Goal: Task Accomplishment & Management: Manage account settings

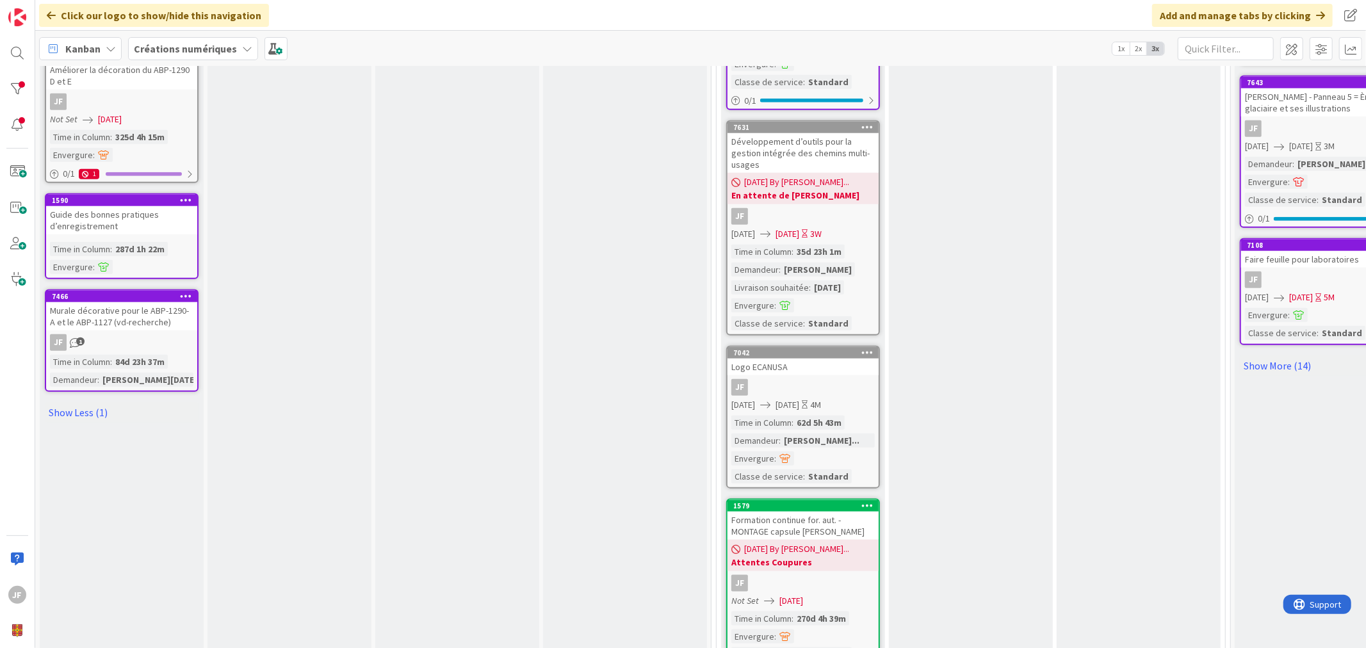
scroll to position [1123, 0]
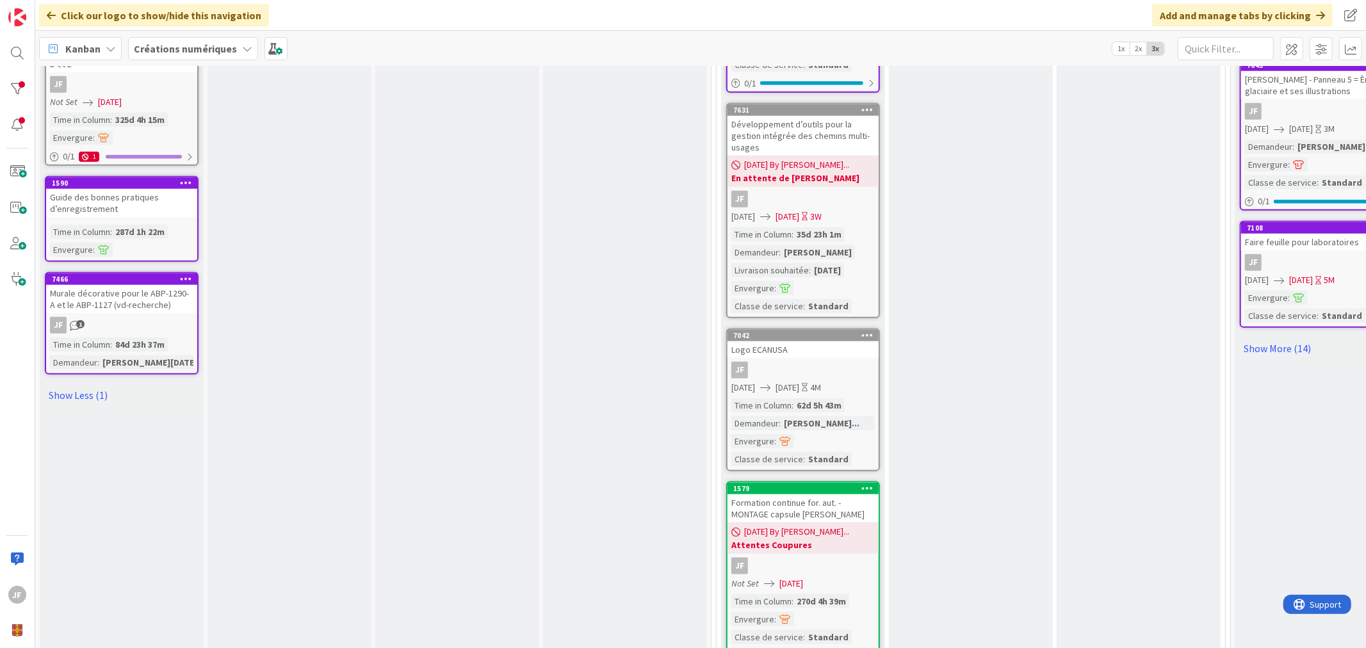
click at [872, 484] on icon at bounding box center [868, 488] width 12 height 9
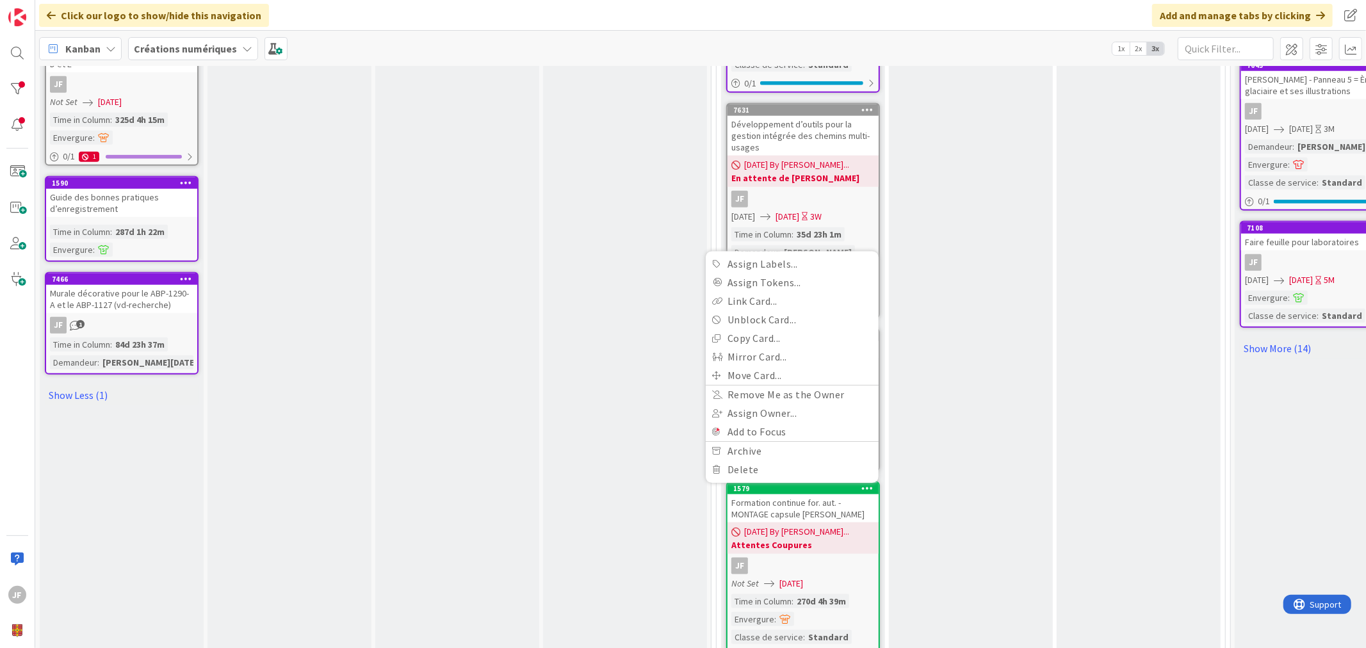
click at [957, 423] on div "En cours Add Card... 7726 Gabarit Canva pour la FFGG - communication JF [DATE] …" at bounding box center [971, 41] width 164 height 1270
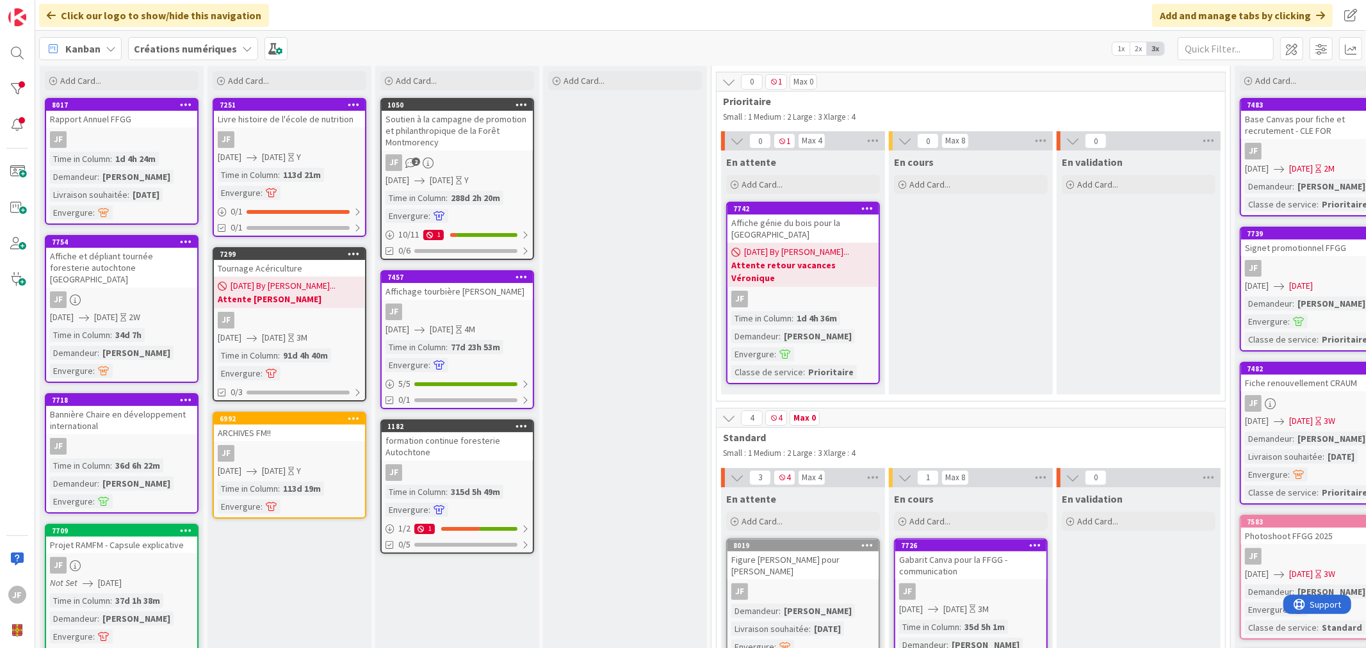
scroll to position [0, 0]
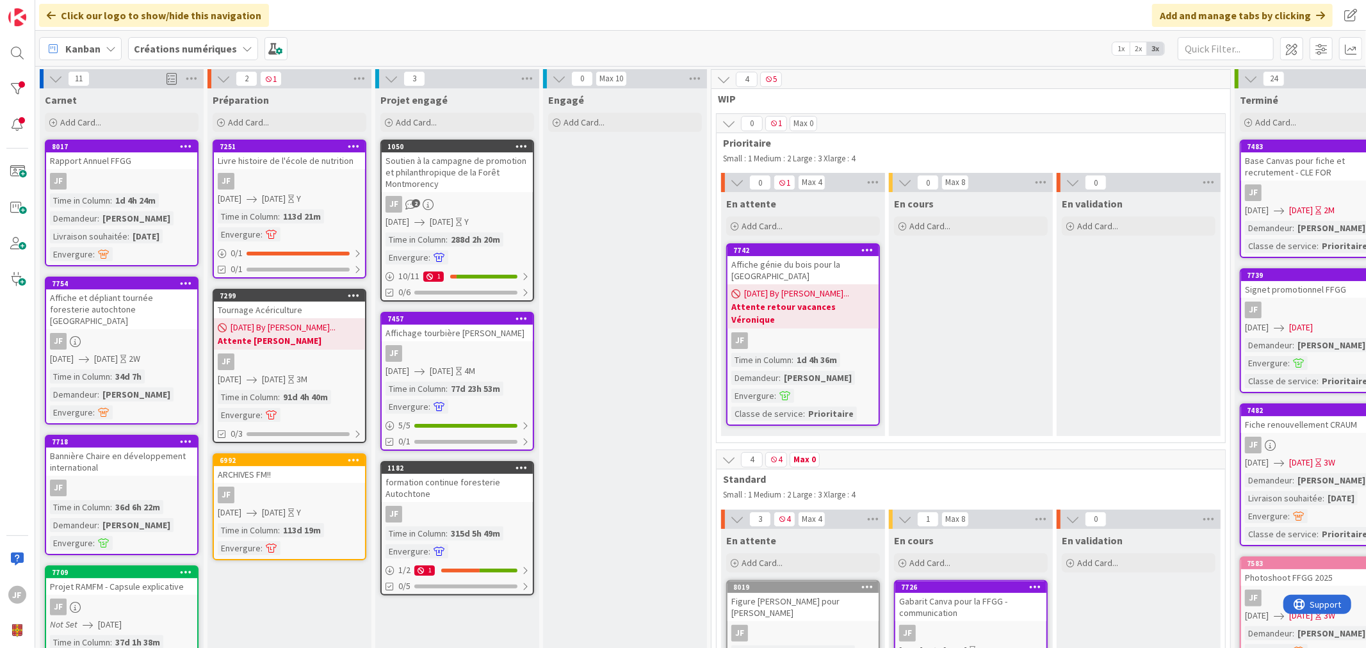
click at [1142, 49] on span "2x" at bounding box center [1138, 48] width 17 height 13
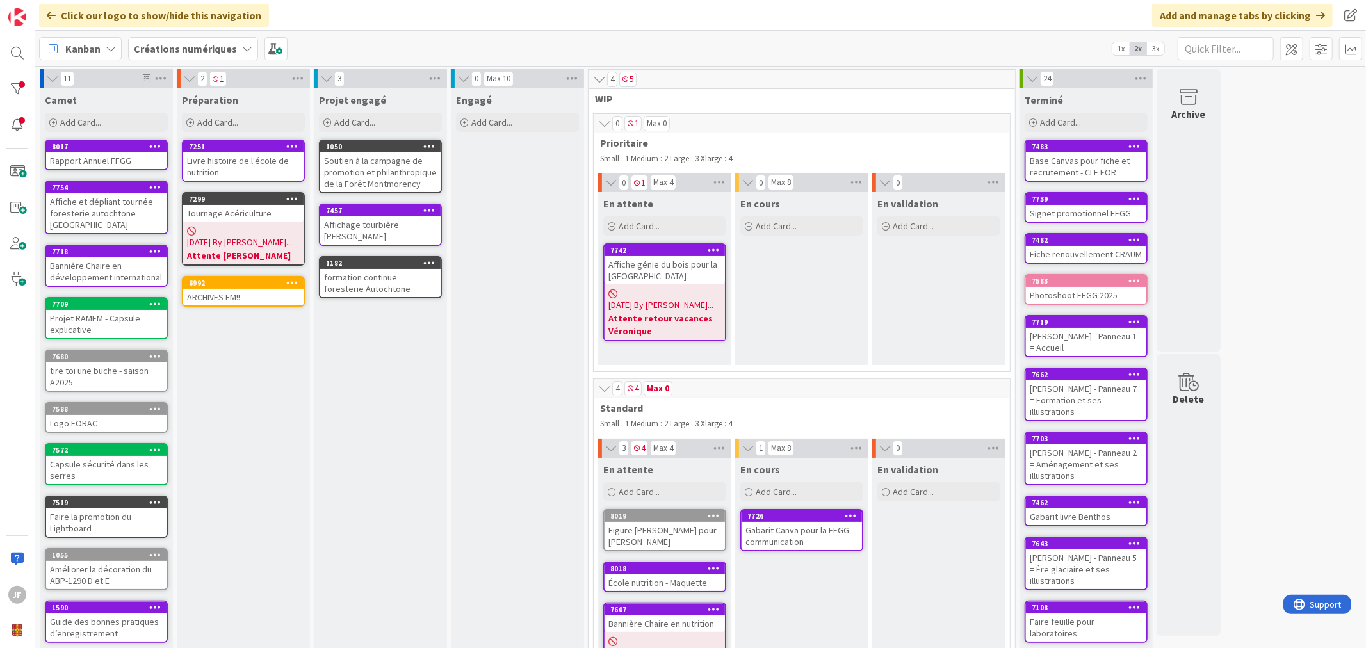
click at [1125, 49] on span "1x" at bounding box center [1121, 48] width 17 height 13
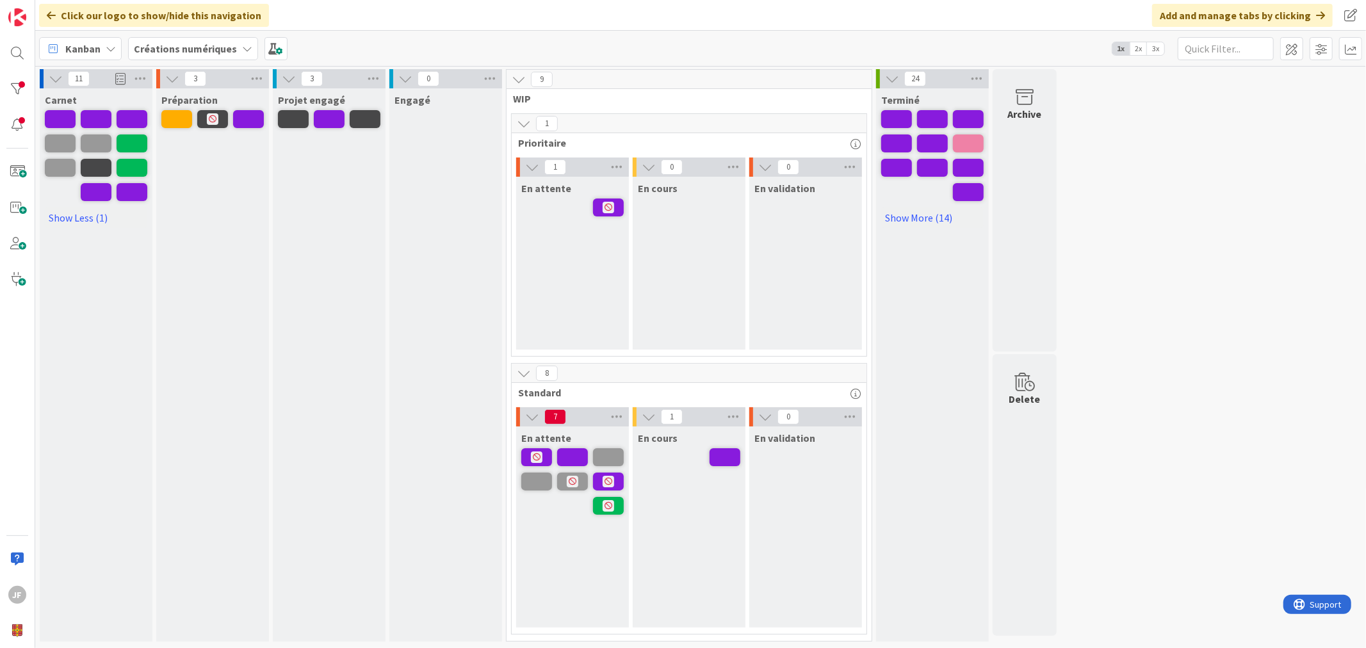
click at [1156, 47] on span "3x" at bounding box center [1155, 48] width 17 height 13
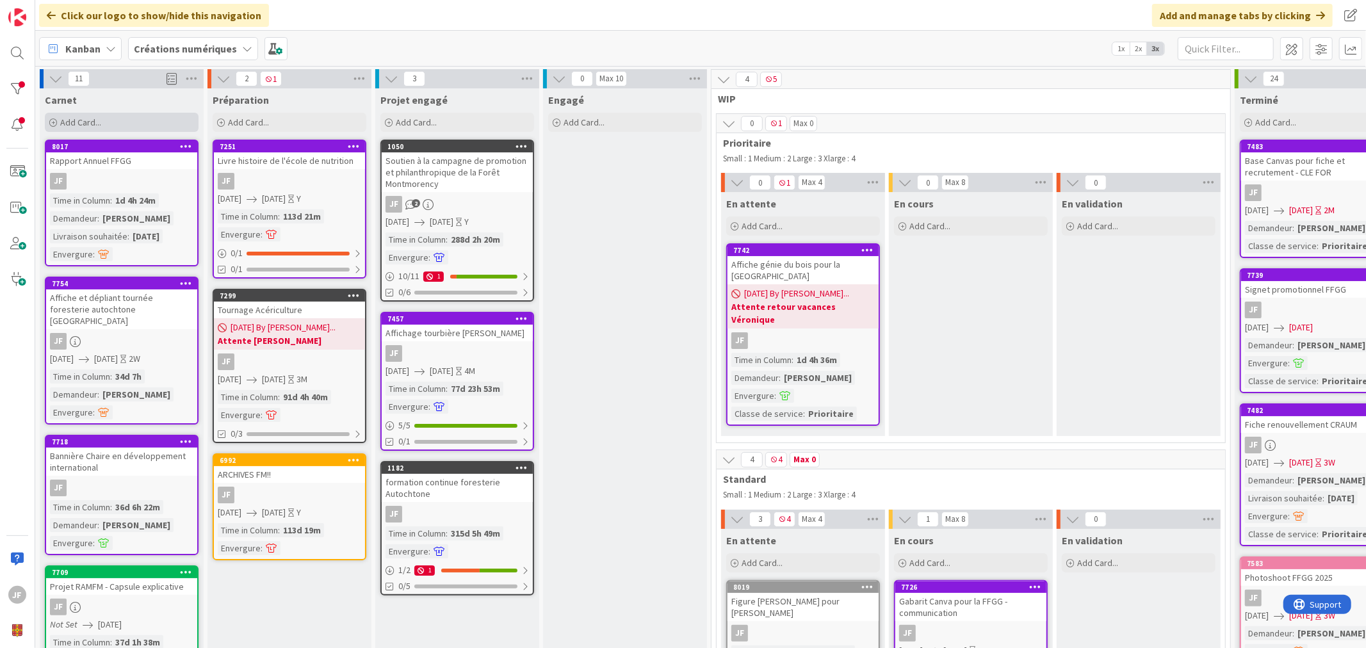
click at [86, 120] on span "Add Card..." at bounding box center [80, 123] width 41 height 12
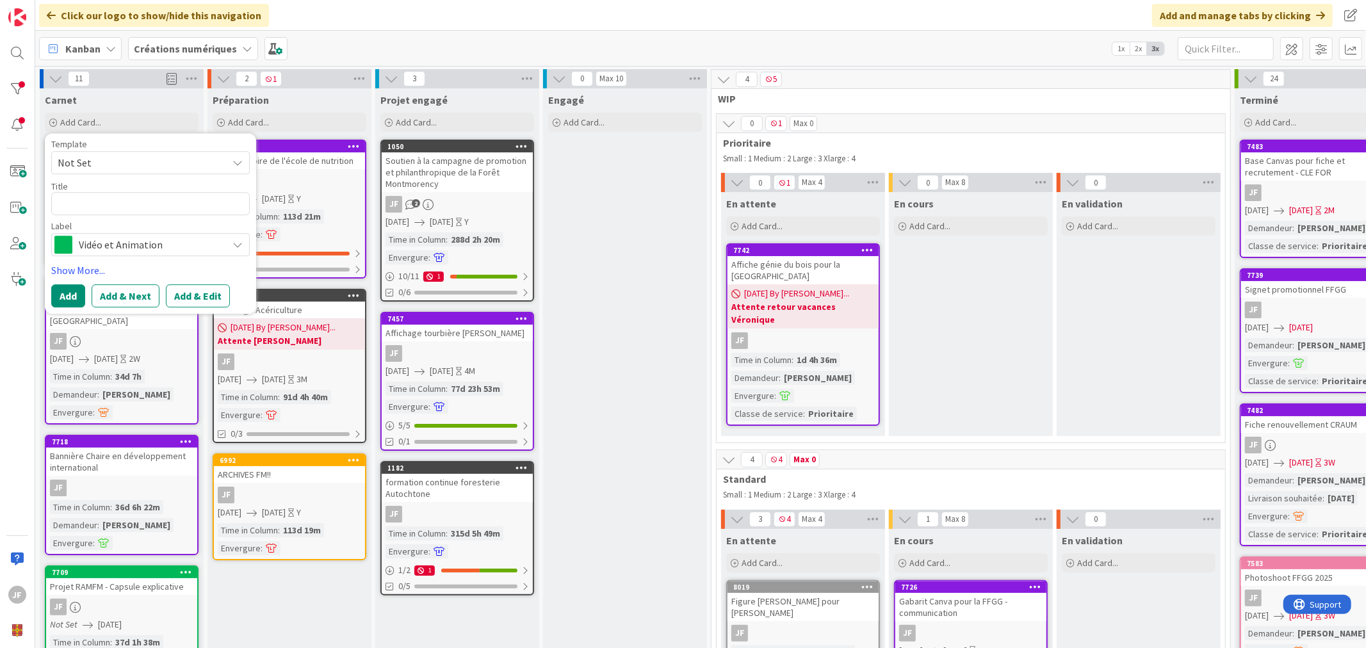
type textarea "x"
type textarea "C"
type textarea "x"
type textarea "CA"
type textarea "x"
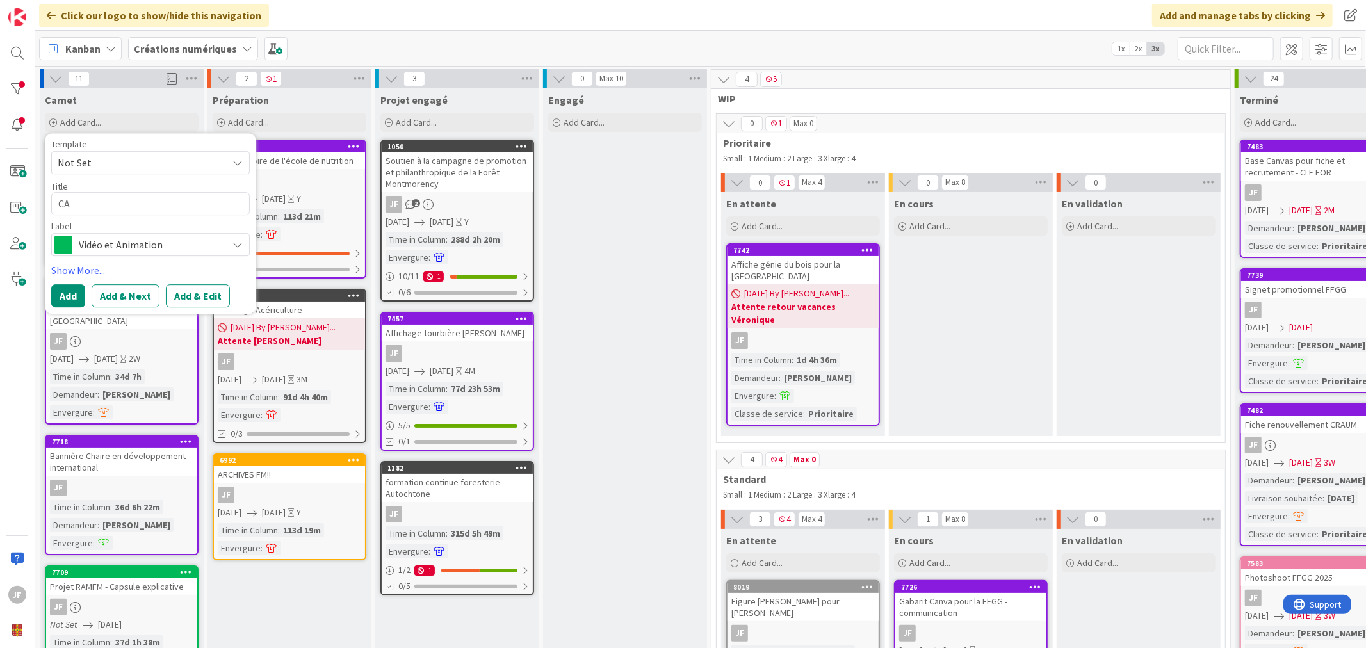
type textarea "CAp"
type textarea "x"
type textarea "CAps"
type textarea "x"
type textarea "CApsu"
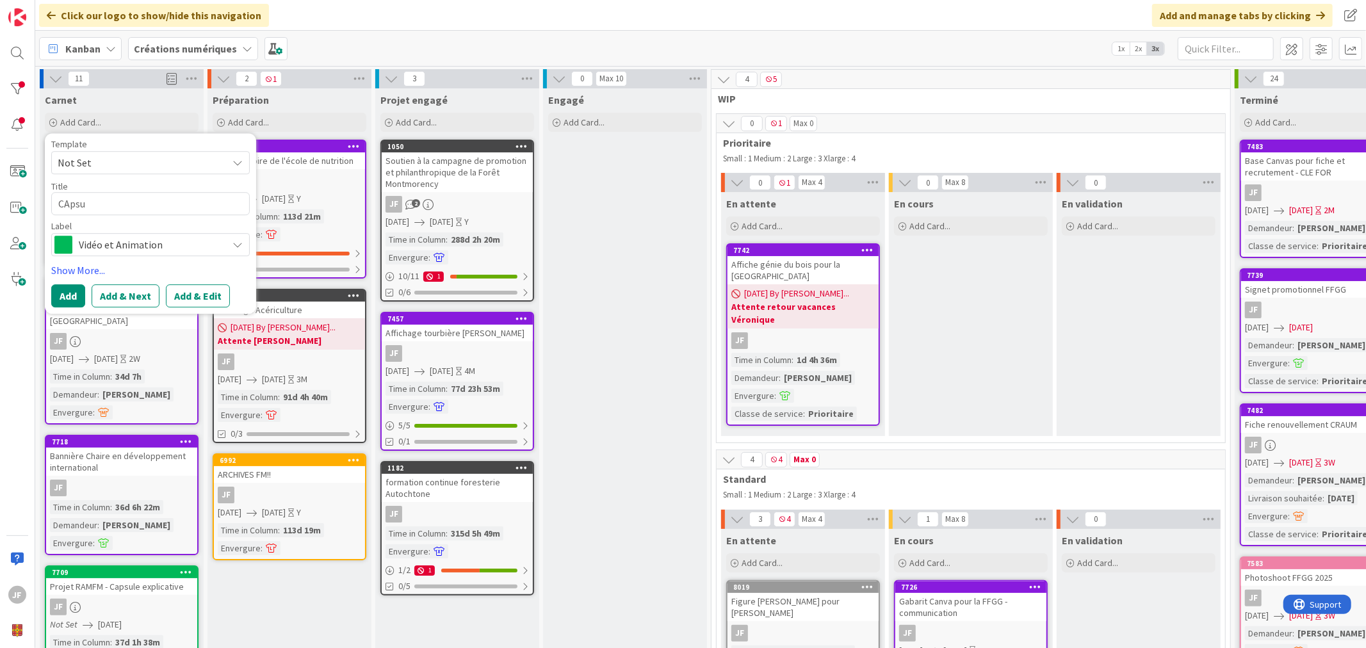
type textarea "x"
type textarea "CApsul"
type textarea "x"
type textarea "CApsule"
type textarea "x"
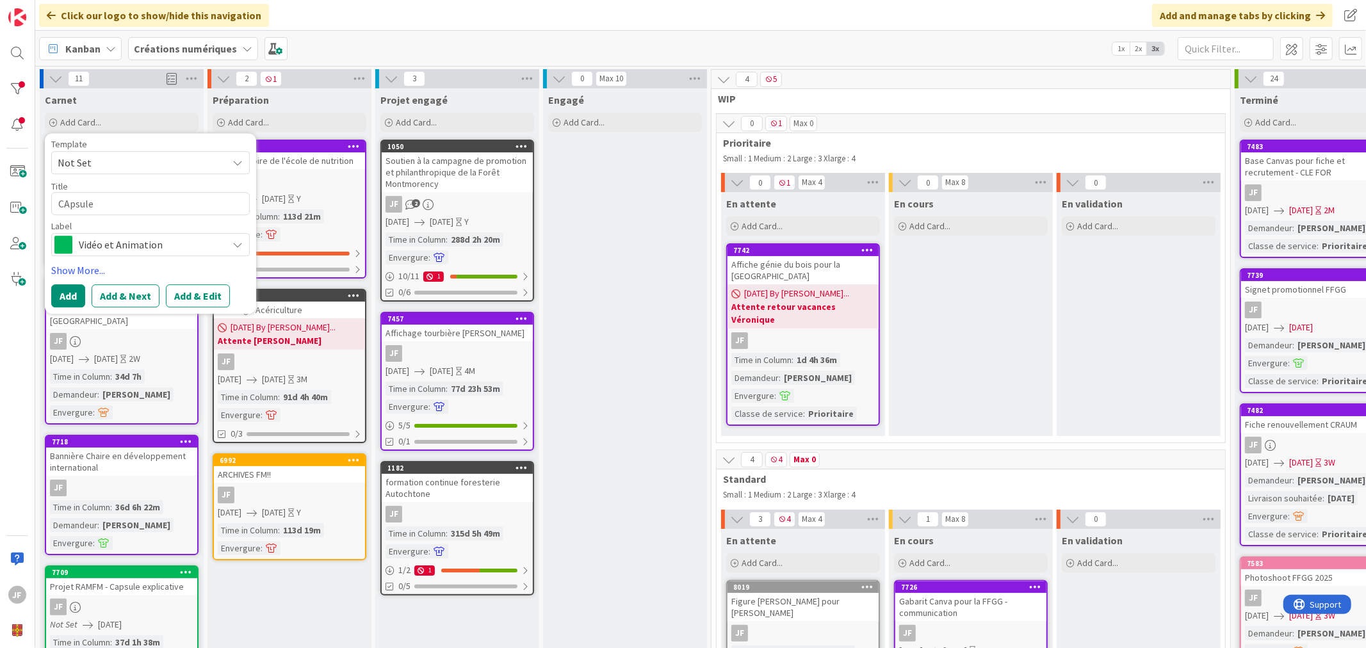
type textarea "CApsule"
type textarea "x"
type textarea "CApsule"
type textarea "x"
type textarea "CApsul"
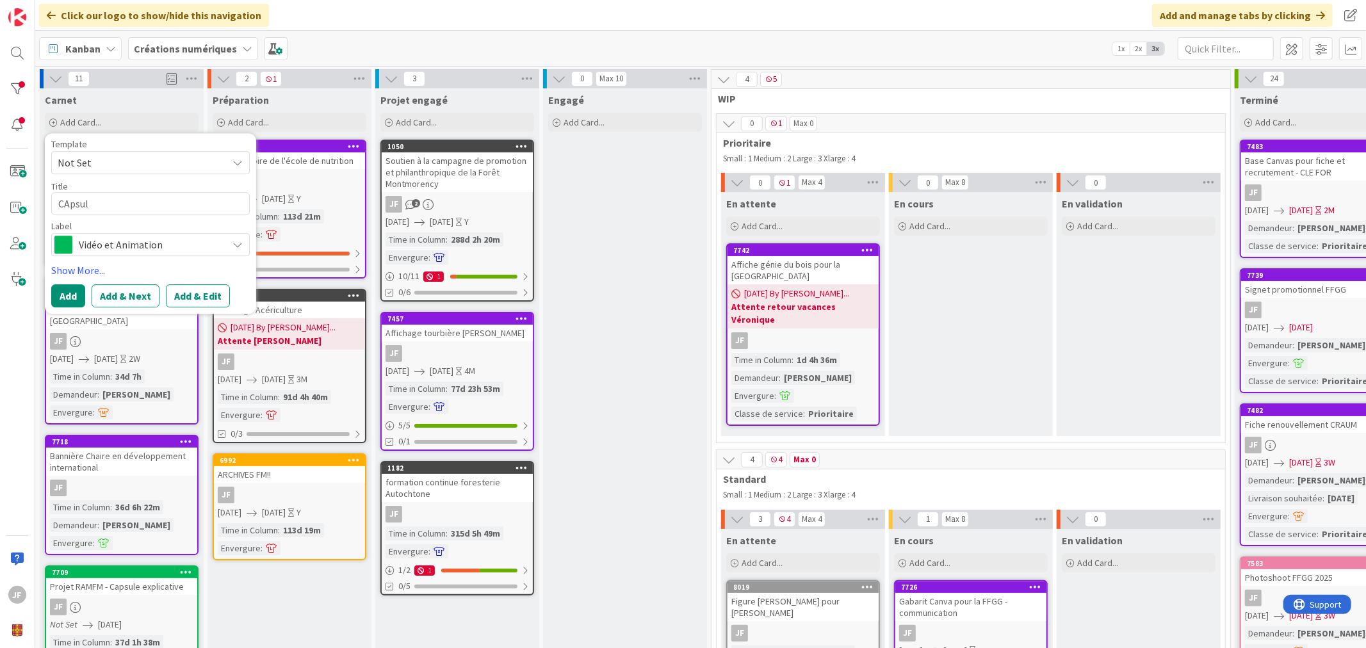
type textarea "x"
type textarea "CApsuls"
type textarea "x"
type textarea "CApsul"
type textarea "x"
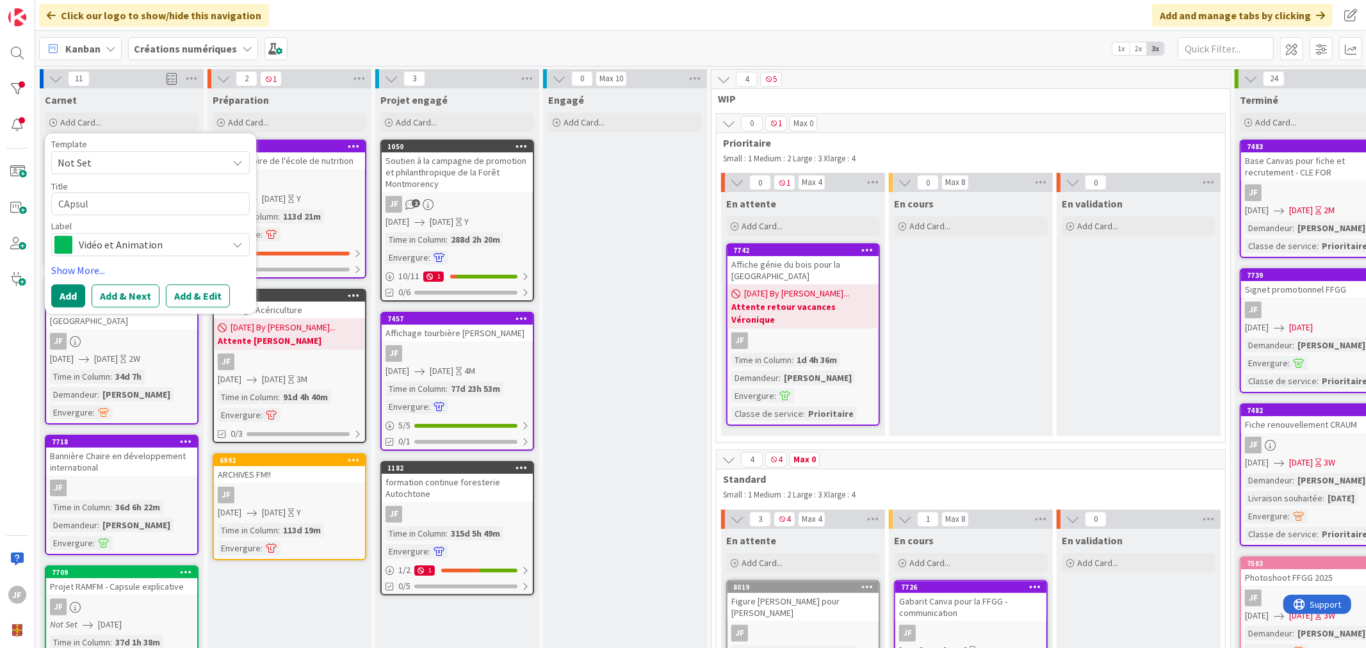
type textarea "CApsule"
type textarea "x"
type textarea "CApsules"
type textarea "x"
type textarea "CApsules u"
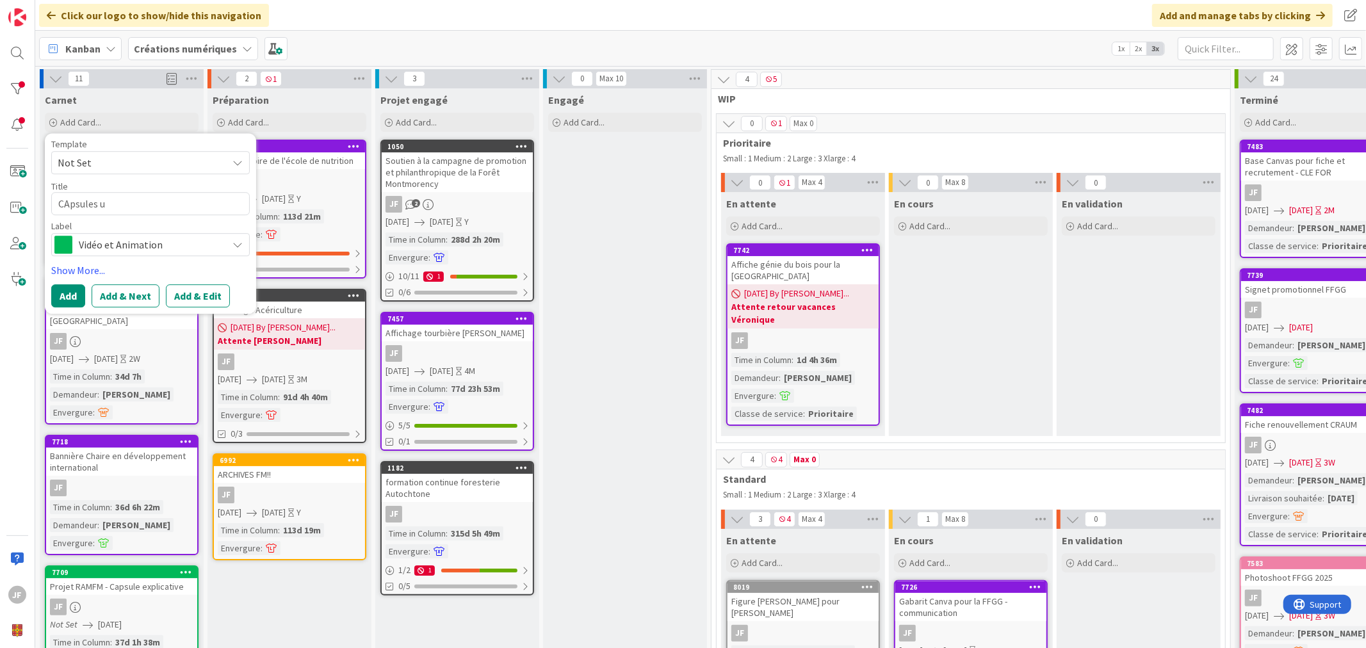
type textarea "x"
type textarea "CApsules ut"
type textarea "x"
type textarea "CApsules uti"
type textarea "x"
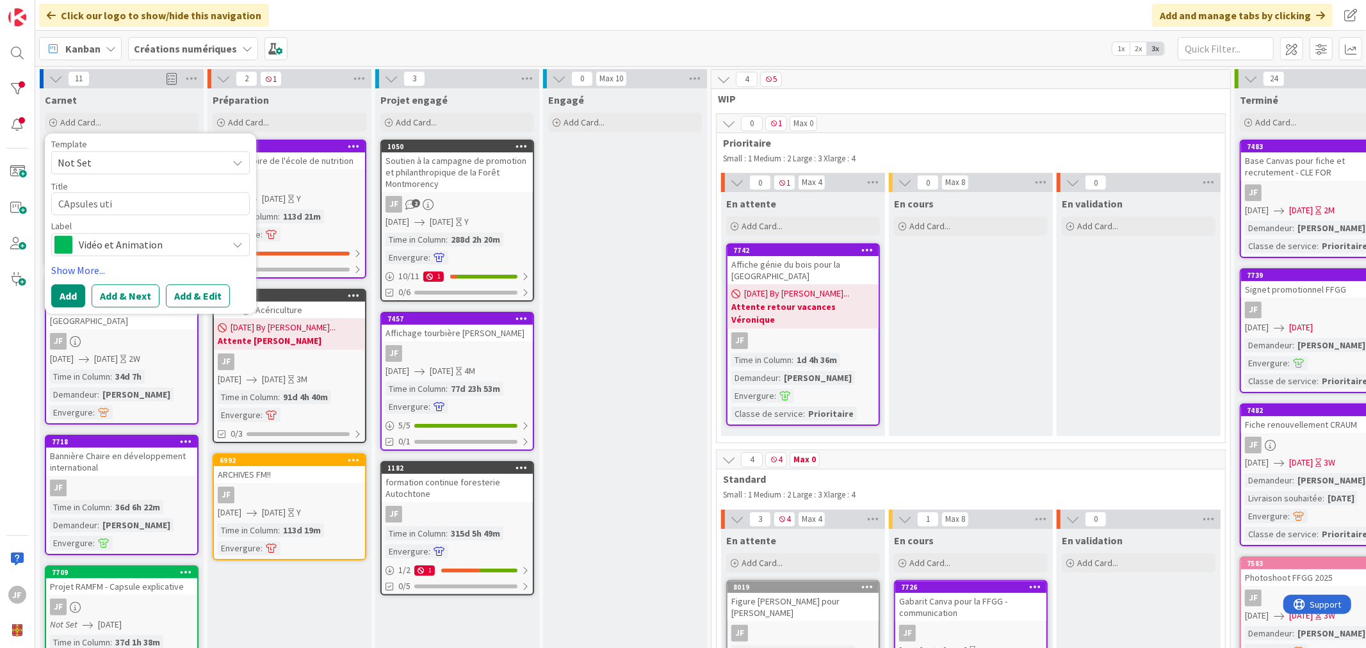
type textarea "CApsules util"
type textarea "x"
type textarea "CApsules utili"
type textarea "x"
type textarea "CApsules utilis"
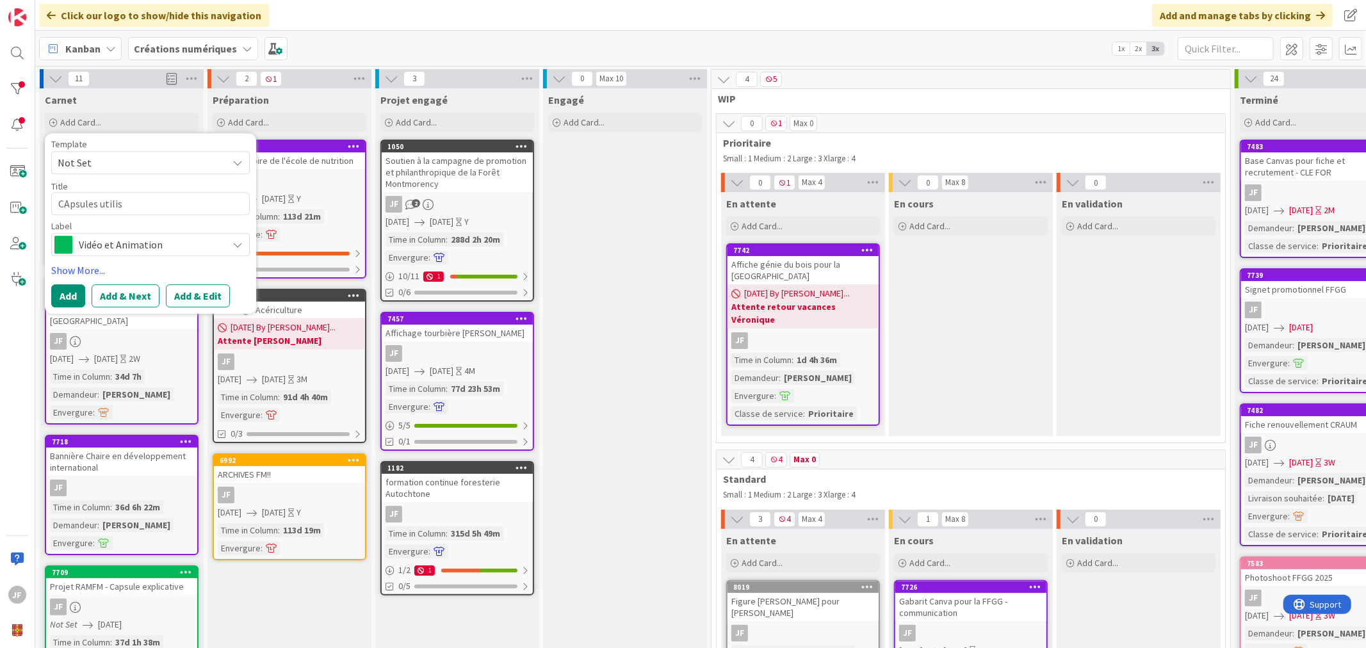
type textarea "x"
type textarea "CApsules utilisa"
type textarea "x"
type textarea "CApsules utilisati"
type textarea "x"
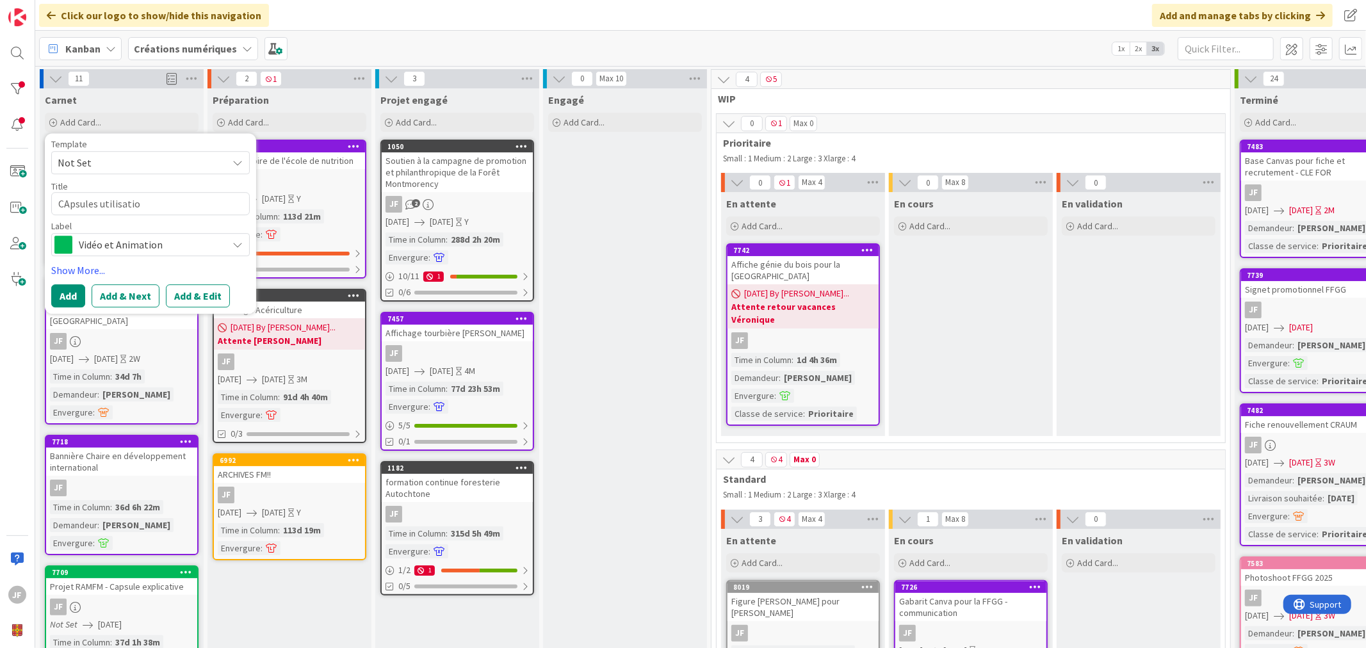
type textarea "CApsules utilisation"
type textarea "x"
type textarea "CApsules utilisation"
type textarea "x"
type textarea "CApsules utilisation i"
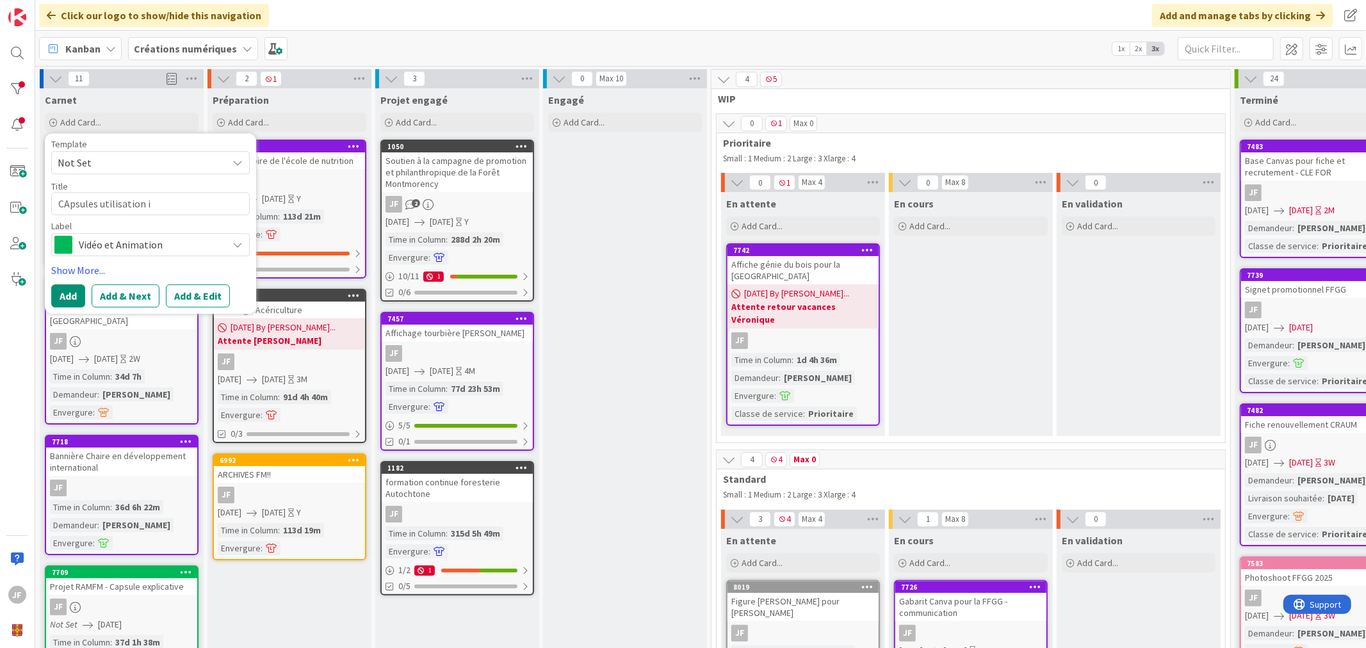
type textarea "x"
type textarea "CApsules utilisation in"
type textarea "x"
type textarea "CApsules utilisation ins"
type textarea "x"
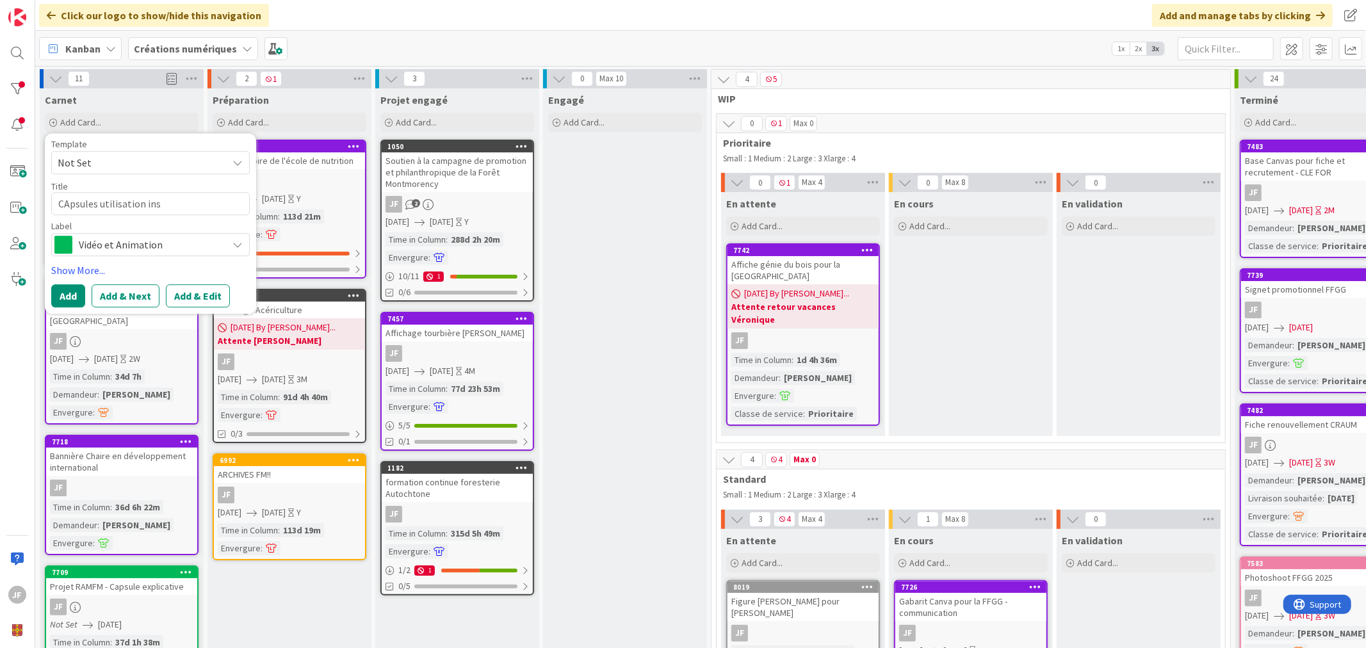
type textarea "CApsules utilisation inst"
type textarea "x"
type textarea "CApsules utilisation instr"
type textarea "x"
type textarea "CApsules utilisation instru"
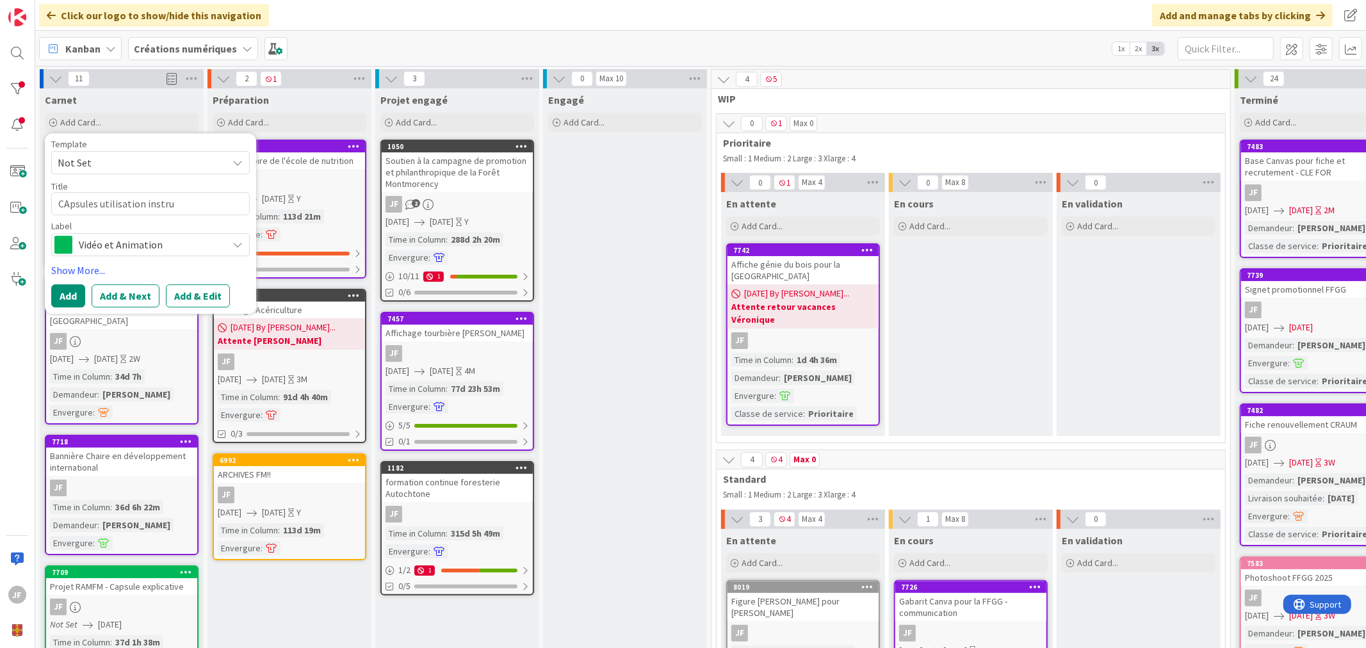
type textarea "x"
type textarea "CApsules utilisation instrum"
type textarea "x"
type textarea "CApsules utilisation instrume"
type textarea "x"
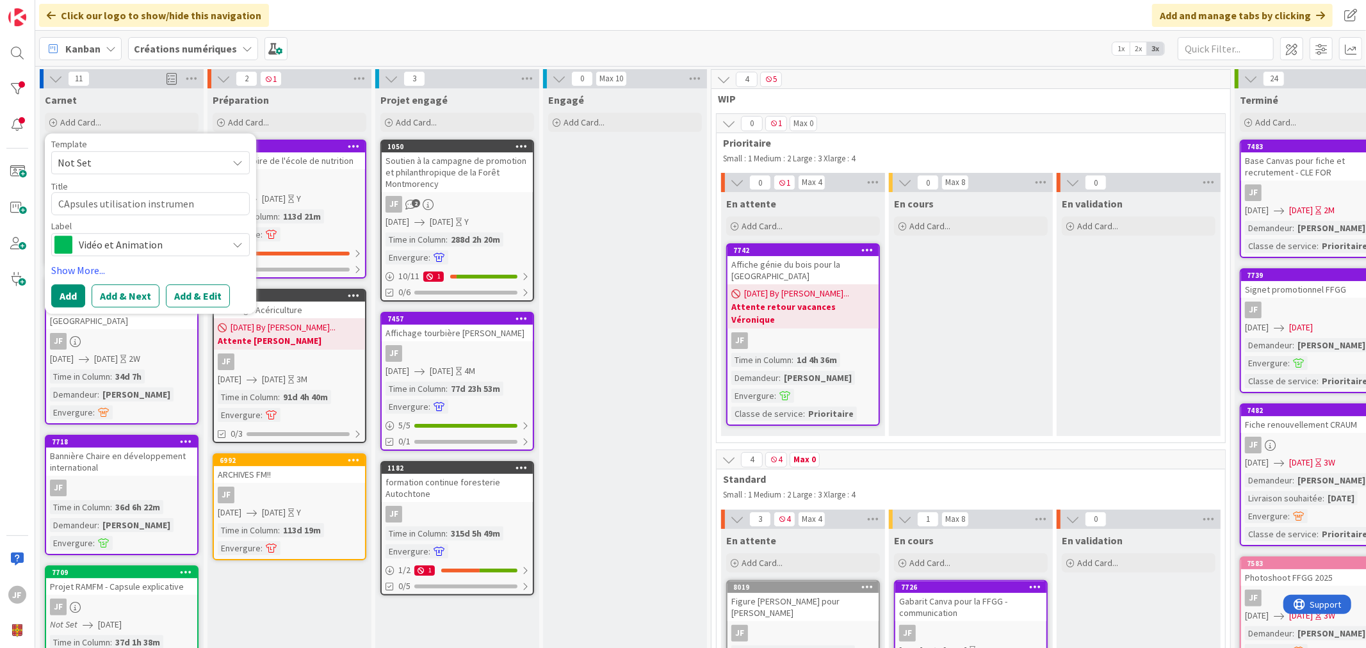
type textarea "CApsules utilisation instrument"
type textarea "x"
type textarea "CApsules utilisation instrument"
type textarea "x"
type textarea "CApsules utilisation instrument c"
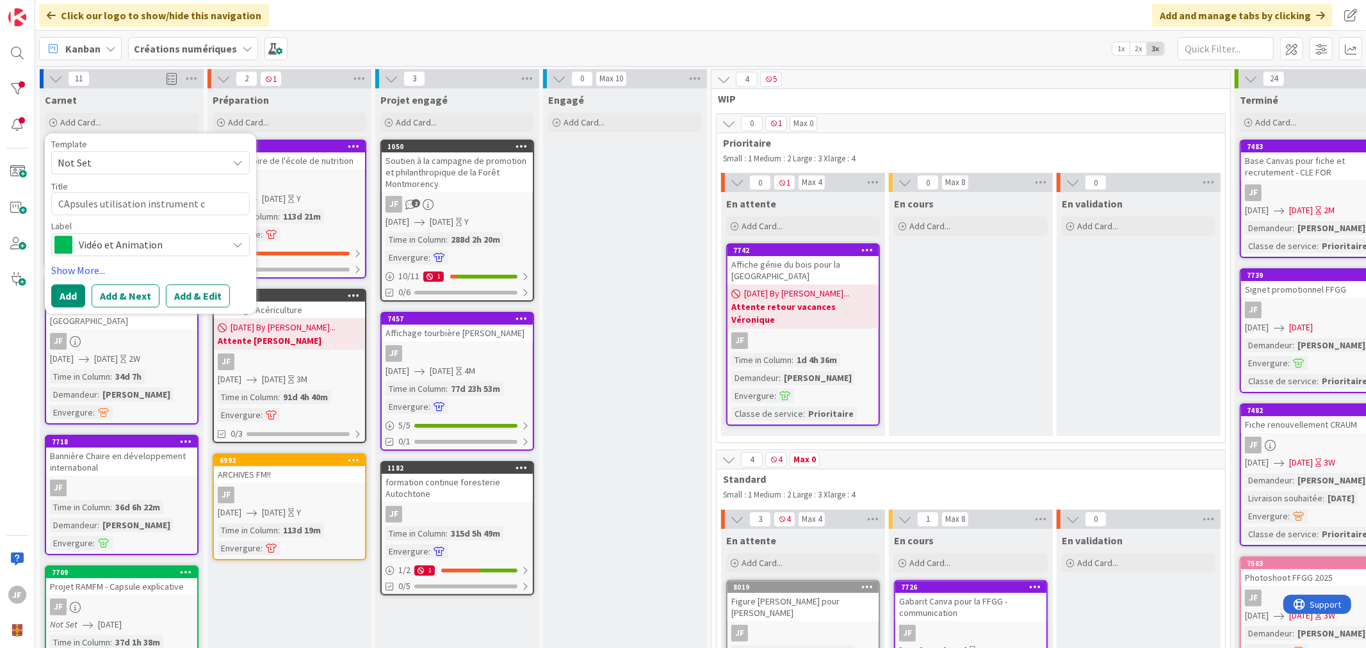
type textarea "x"
type textarea "CApsules utilisation instrument co"
type textarea "x"
type textarea "CApsules utilisation instrument cou"
type textarea "x"
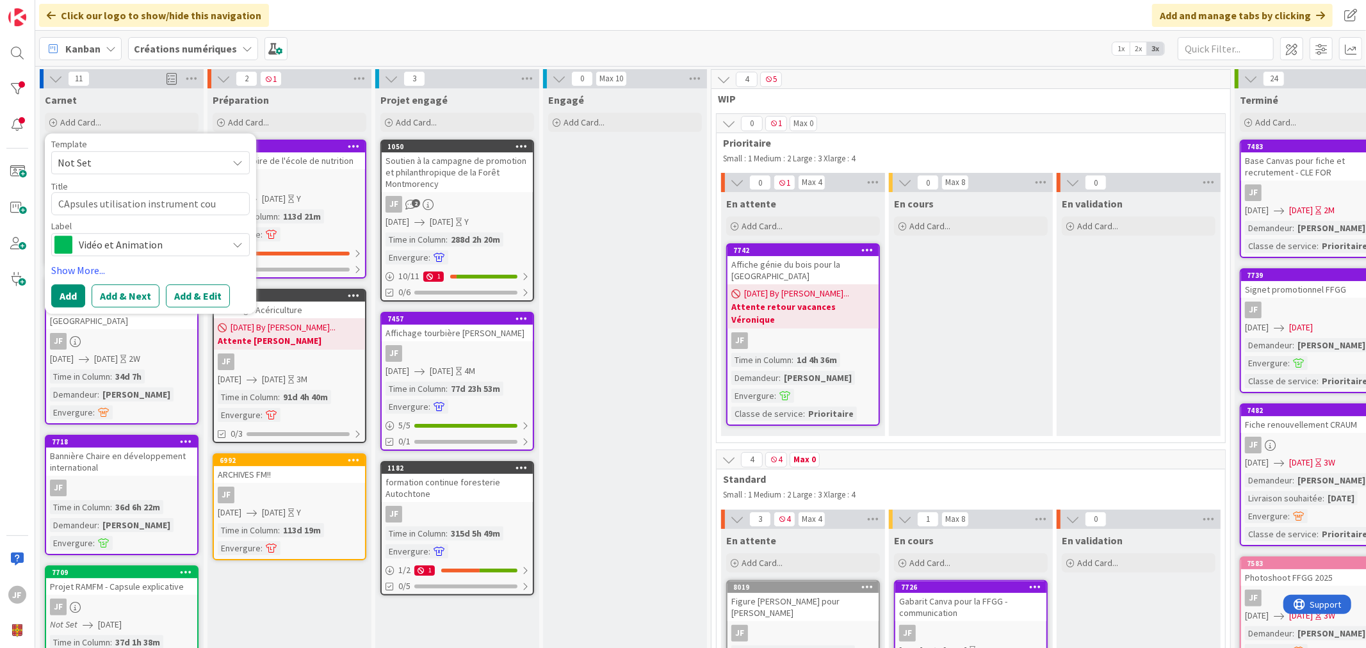
type textarea "CApsules utilisation instrument cour"
type textarea "x"
type textarea "CApsules utilisation instrument cours"
type textarea "x"
type textarea "CApsules utilisation instrument cours"
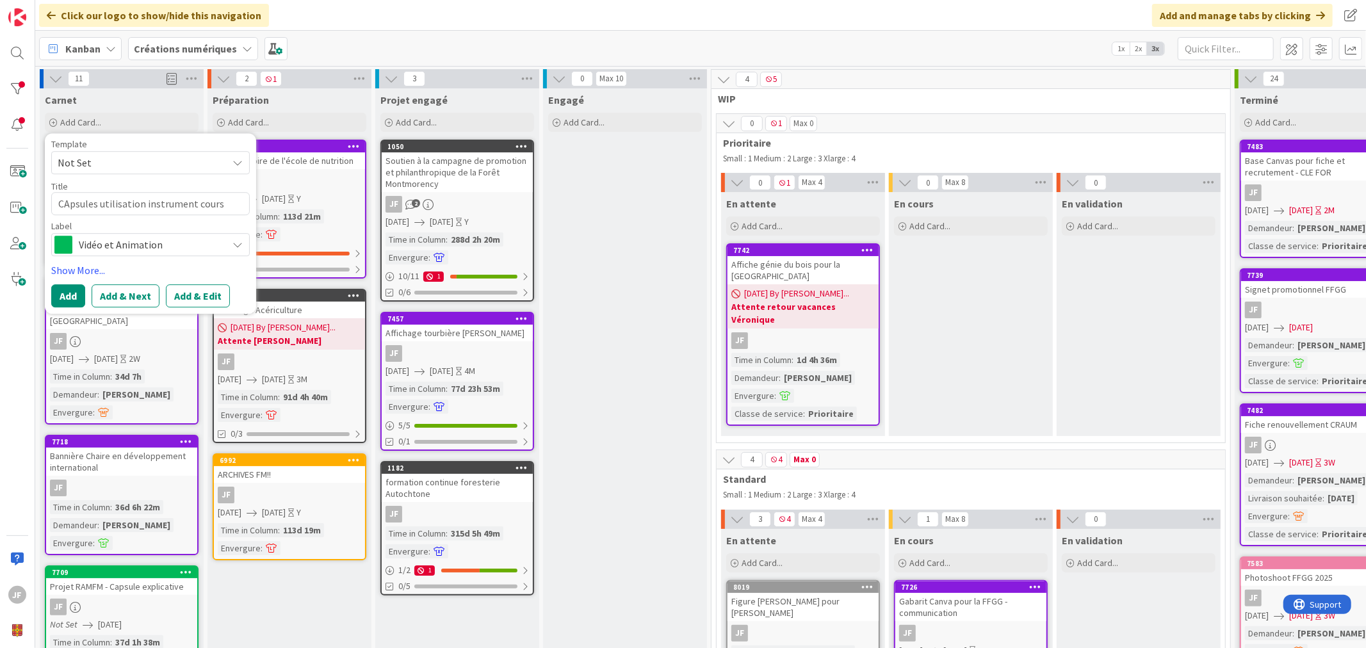
click at [68, 204] on textarea "CApsules utilisation instrument cours" at bounding box center [150, 203] width 199 height 23
type textarea "x"
type textarea "Capsules utilisation instrument cours"
drag, startPoint x: 233, startPoint y: 205, endPoint x: 193, endPoint y: 206, distance: 39.1
click at [193, 206] on textarea "Capsules utilisation instrument cours" at bounding box center [150, 203] width 199 height 23
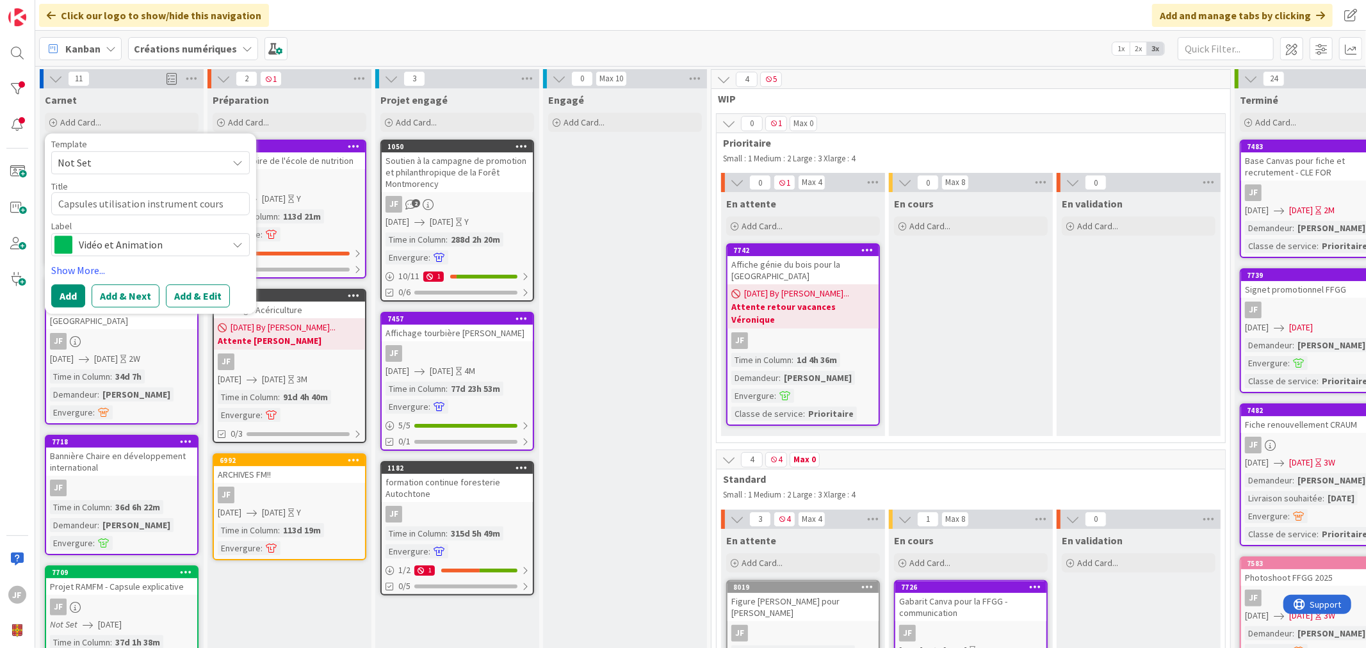
type textarea "x"
type textarea "Capsules utilisation instrument"
click at [203, 295] on button "Add & Edit" at bounding box center [198, 295] width 64 height 23
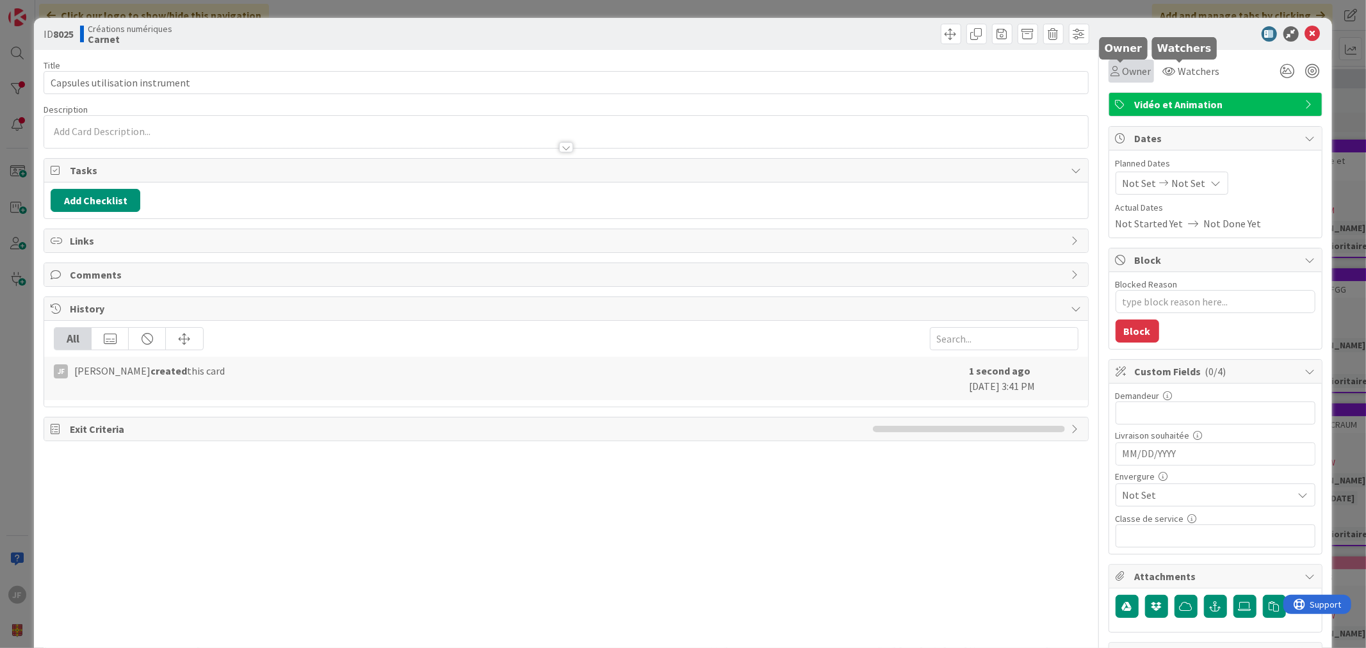
click at [1127, 70] on span "Owner" at bounding box center [1137, 70] width 29 height 15
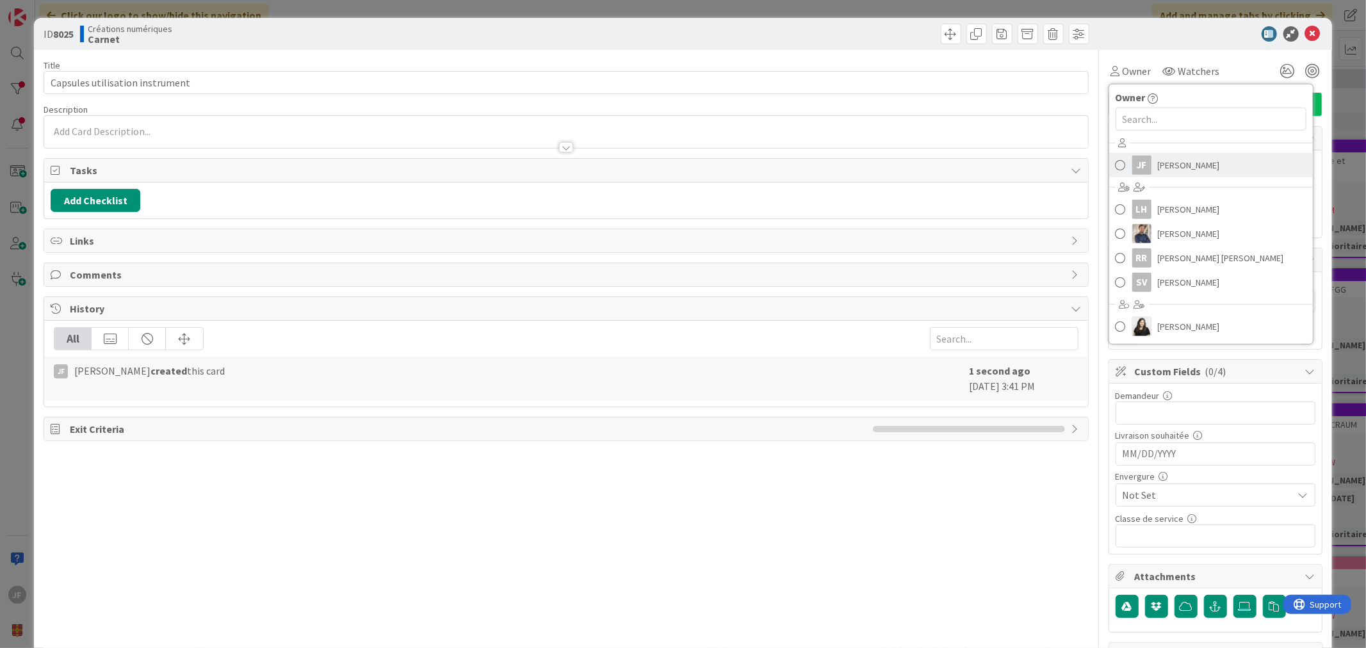
click at [1158, 168] on span "[PERSON_NAME]" at bounding box center [1189, 165] width 62 height 19
type textarea "x"
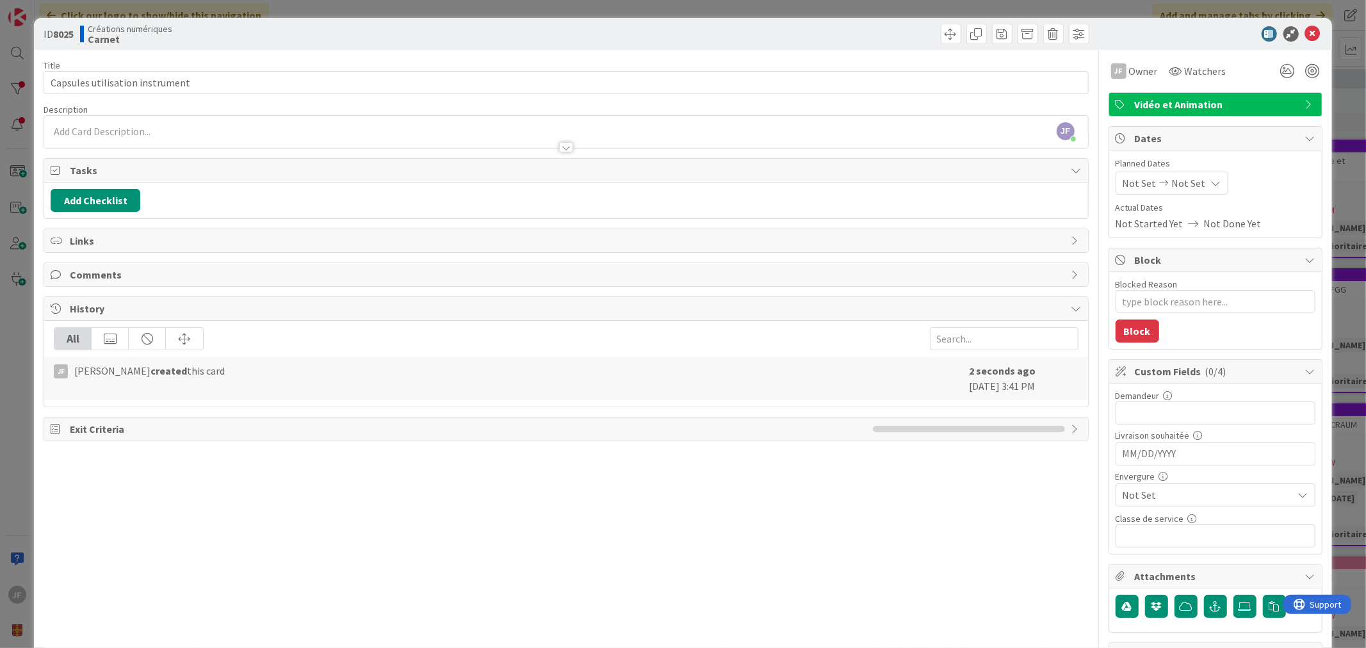
click at [1142, 181] on span "Not Set" at bounding box center [1140, 183] width 34 height 15
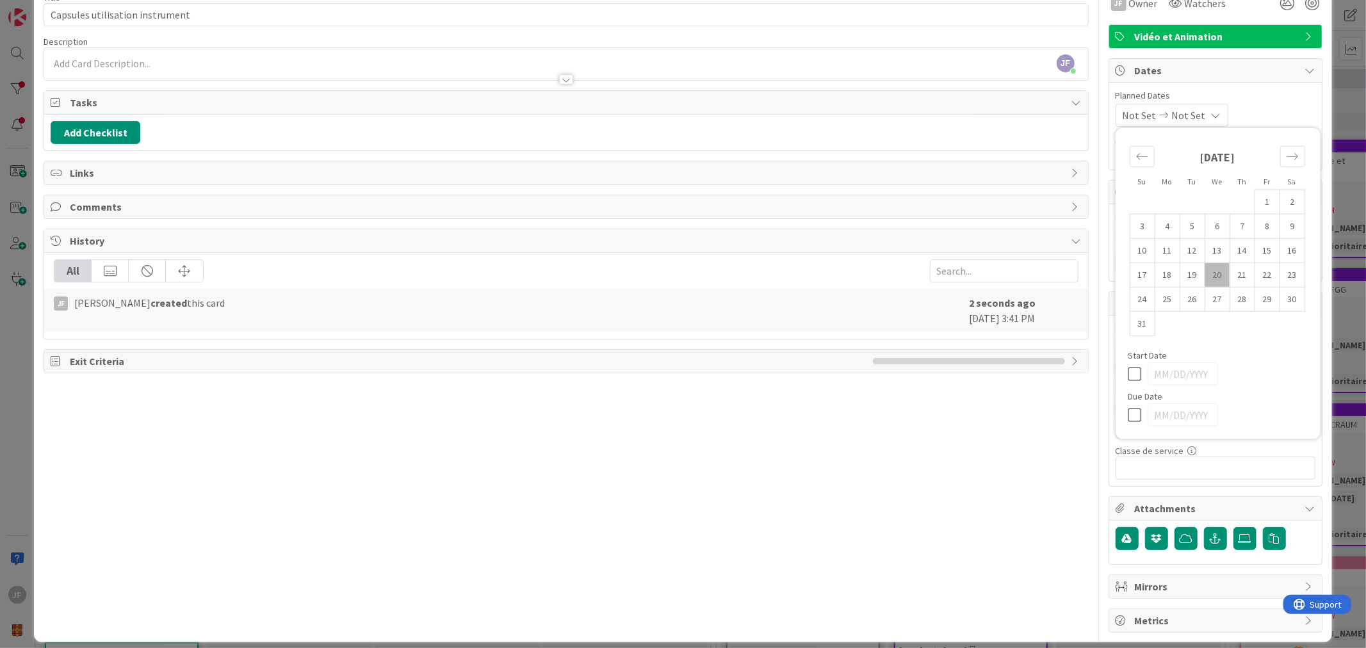
scroll to position [81, 0]
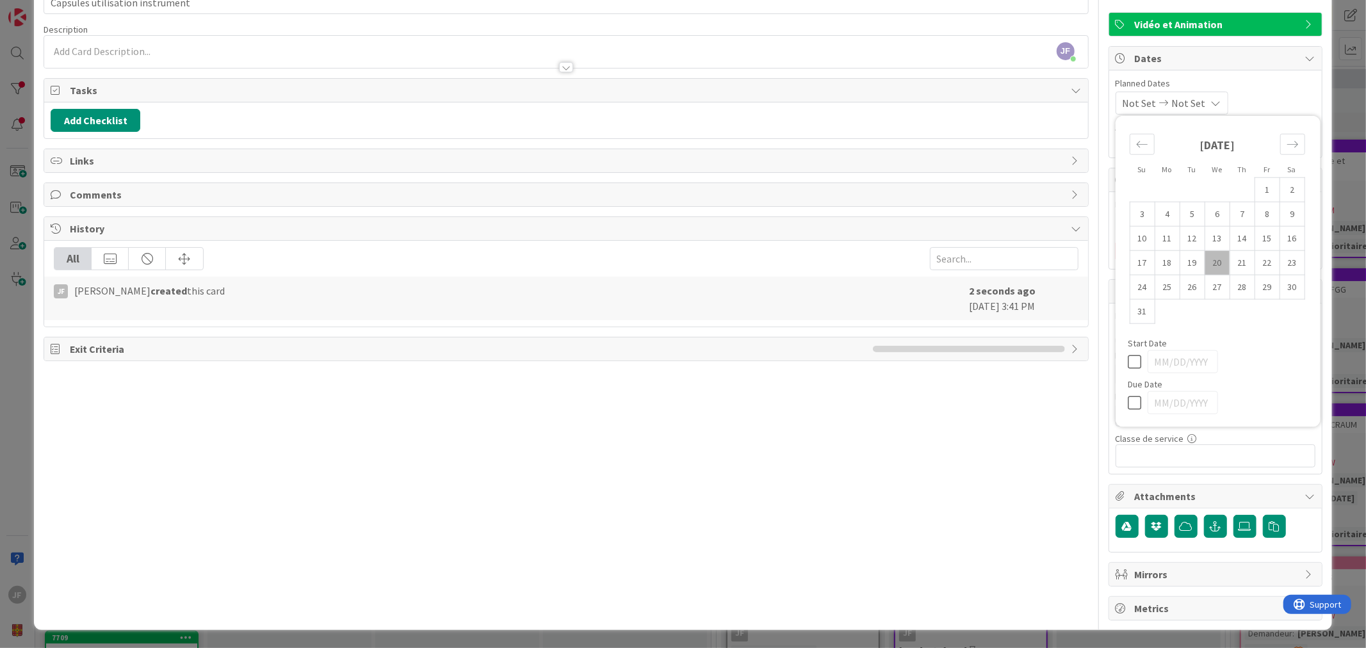
click at [1129, 404] on icon at bounding box center [1138, 402] width 19 height 15
type input "[DATE]"
type textarea "x"
click at [1287, 138] on icon "Move forward to switch to the next month." at bounding box center [1293, 144] width 12 height 12
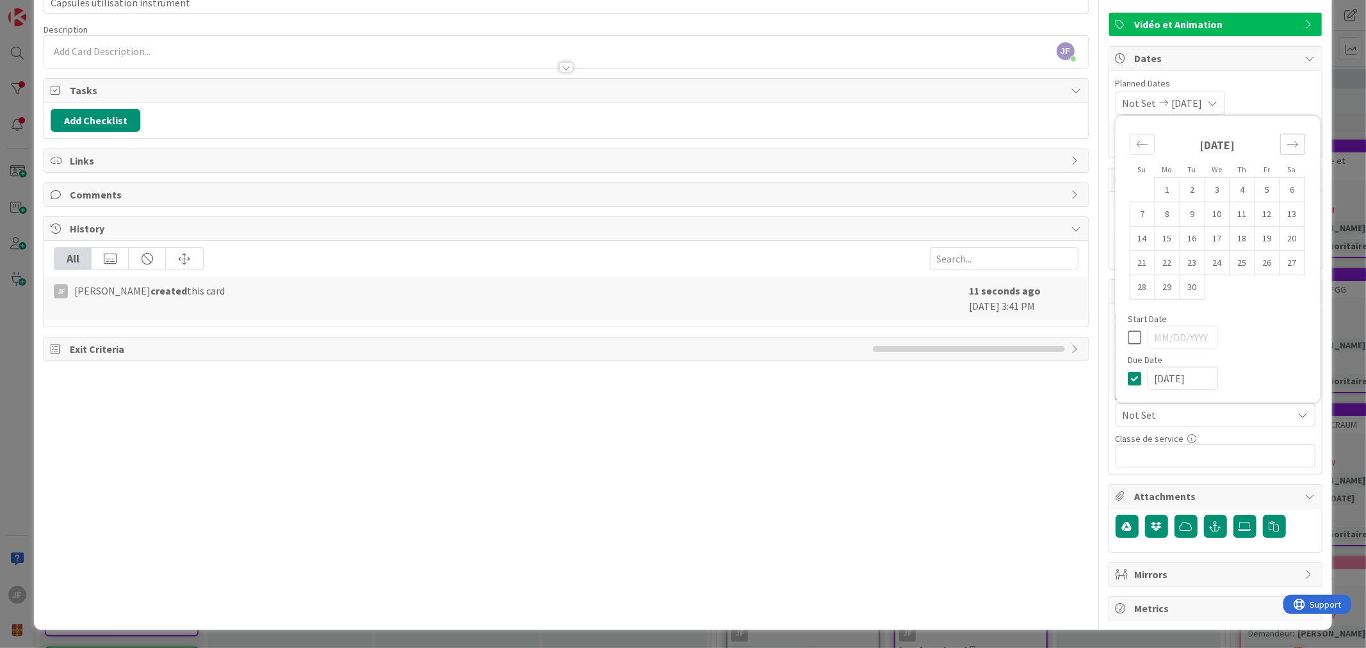
click at [1287, 138] on icon "Move forward to switch to the next month." at bounding box center [1293, 144] width 12 height 12
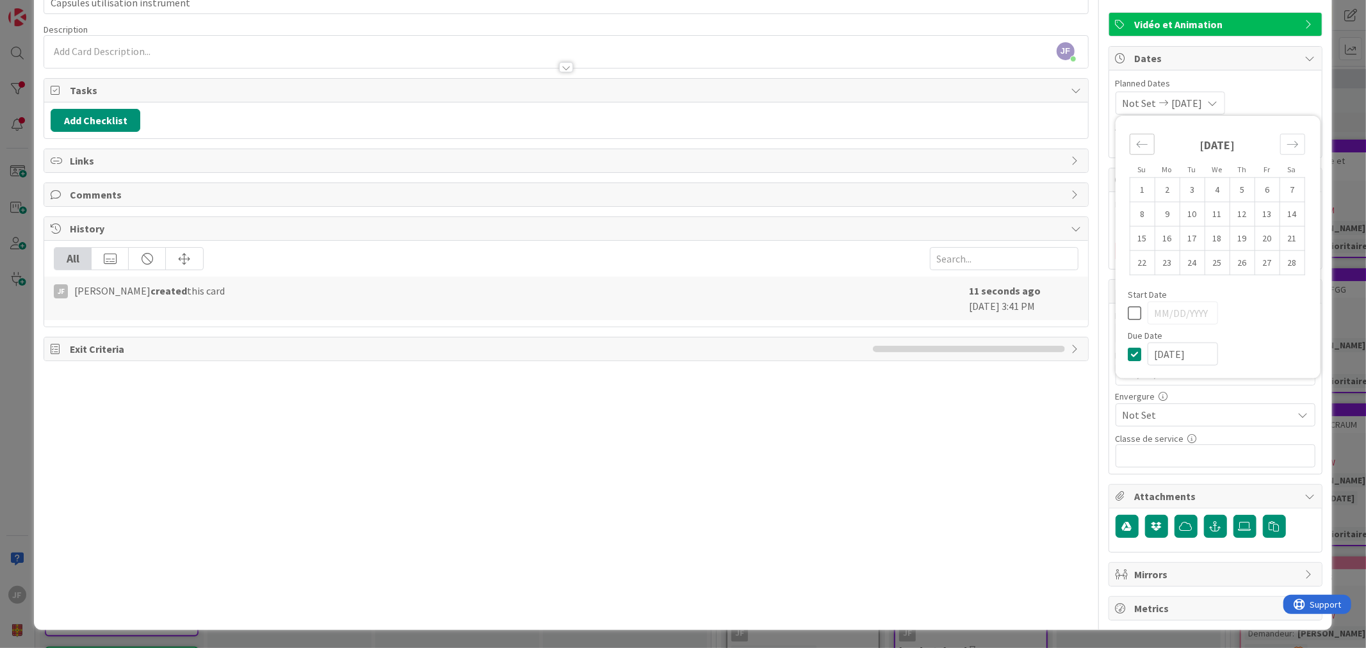
click at [1136, 142] on icon "Move backward to switch to the previous month." at bounding box center [1142, 144] width 12 height 12
click at [1230, 186] on td "1" at bounding box center [1242, 189] width 25 height 24
type input "[DATE]"
type textarea "x"
click at [1163, 463] on input "text" at bounding box center [1216, 456] width 200 height 23
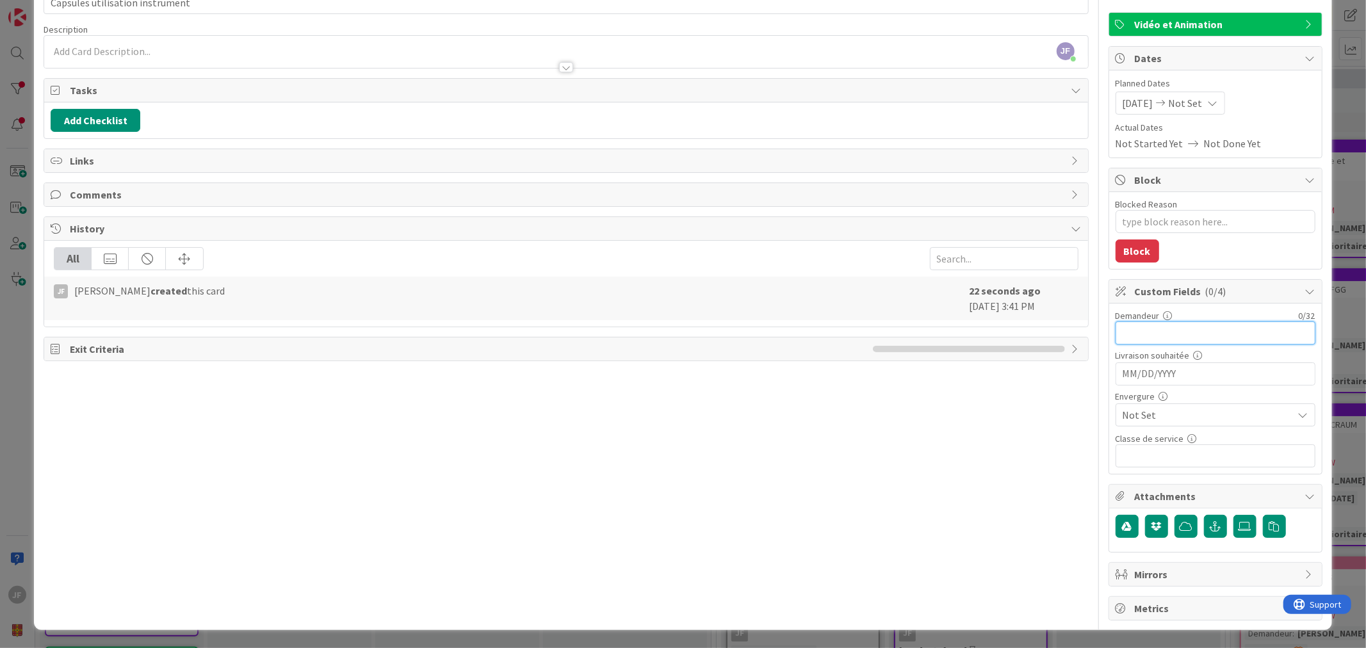
click at [1147, 337] on input "text" at bounding box center [1216, 333] width 200 height 23
type input "[PERSON_NAME]"
type textarea "x"
type input "[PERSON_NAME]"
type textarea "x"
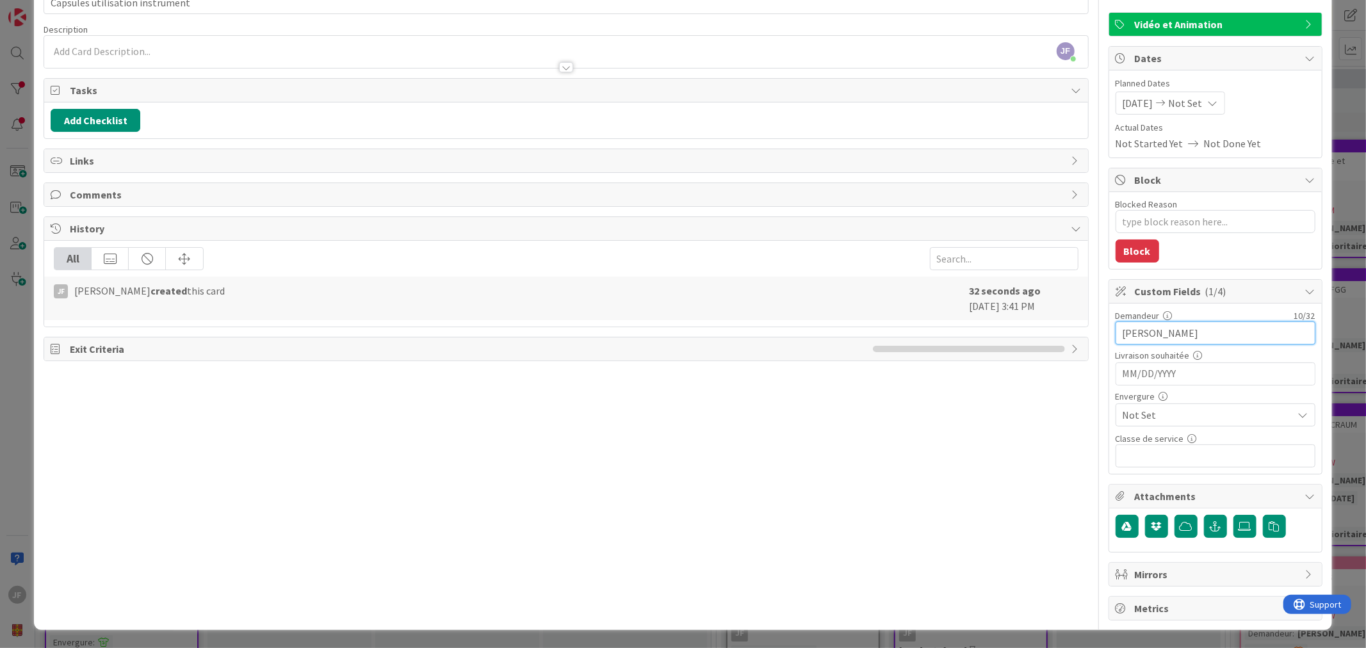
type input "[PERSON_NAME]"
type textarea "x"
type input "[PERSON_NAME]"
click at [1167, 364] on input "MM/DD/YYYY" at bounding box center [1216, 374] width 186 height 22
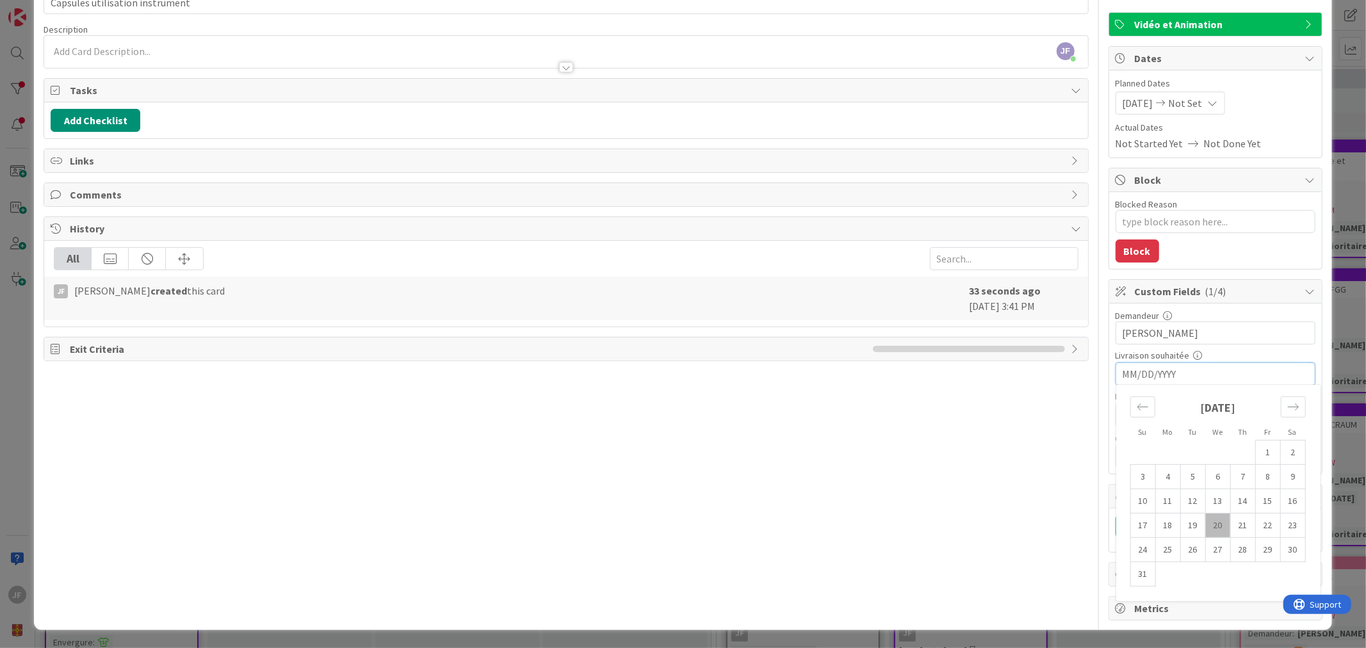
click at [1217, 314] on div "Demandeur 11 / 32" at bounding box center [1216, 316] width 200 height 12
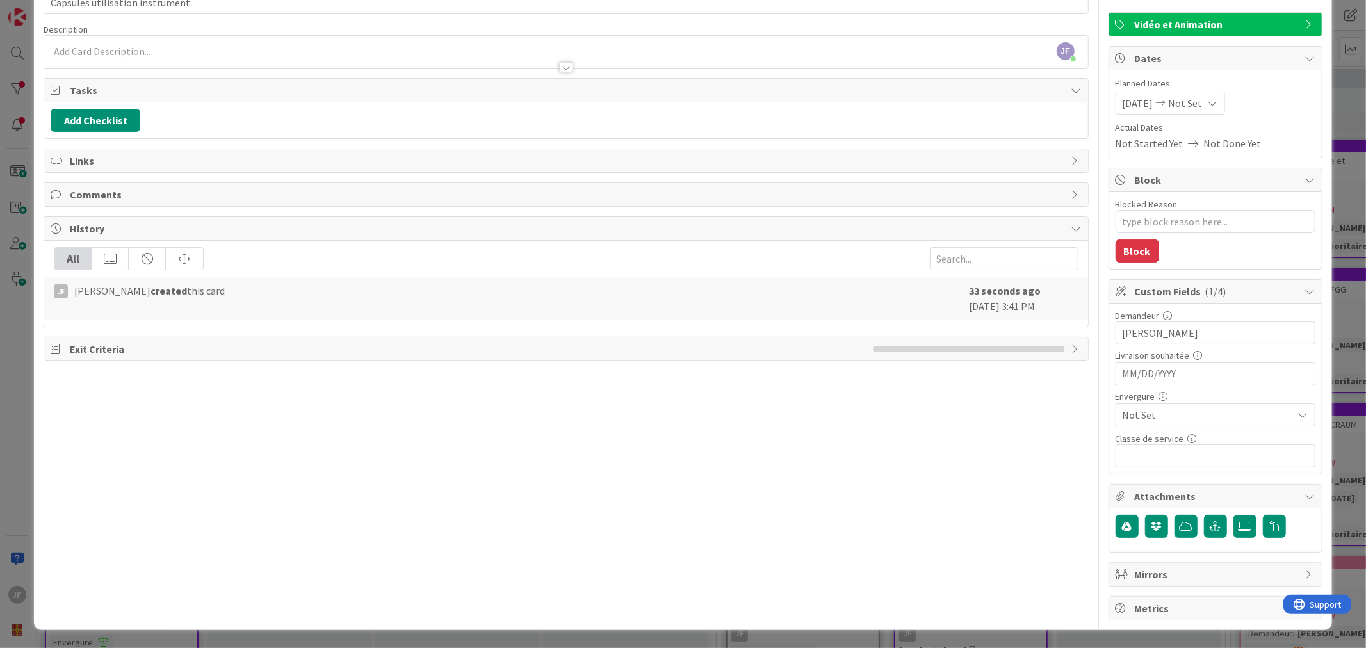
click at [97, 54] on div at bounding box center [566, 60] width 1044 height 13
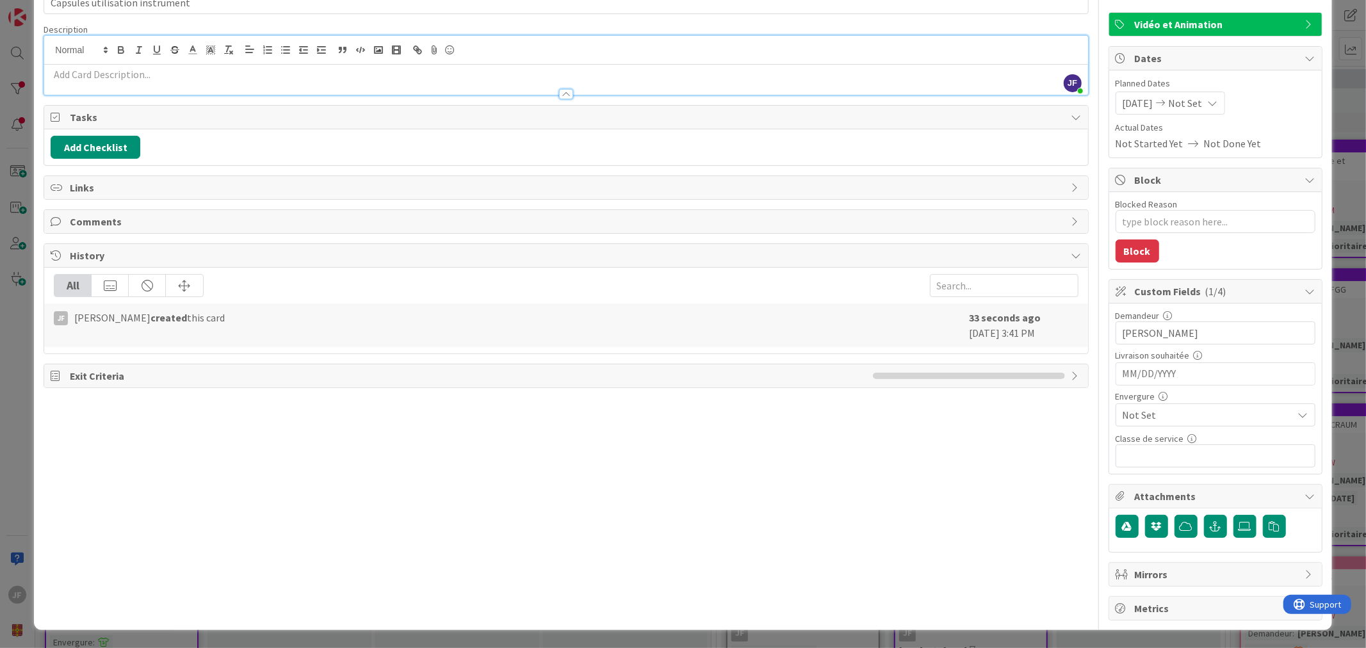
click at [115, 75] on p at bounding box center [566, 74] width 1031 height 15
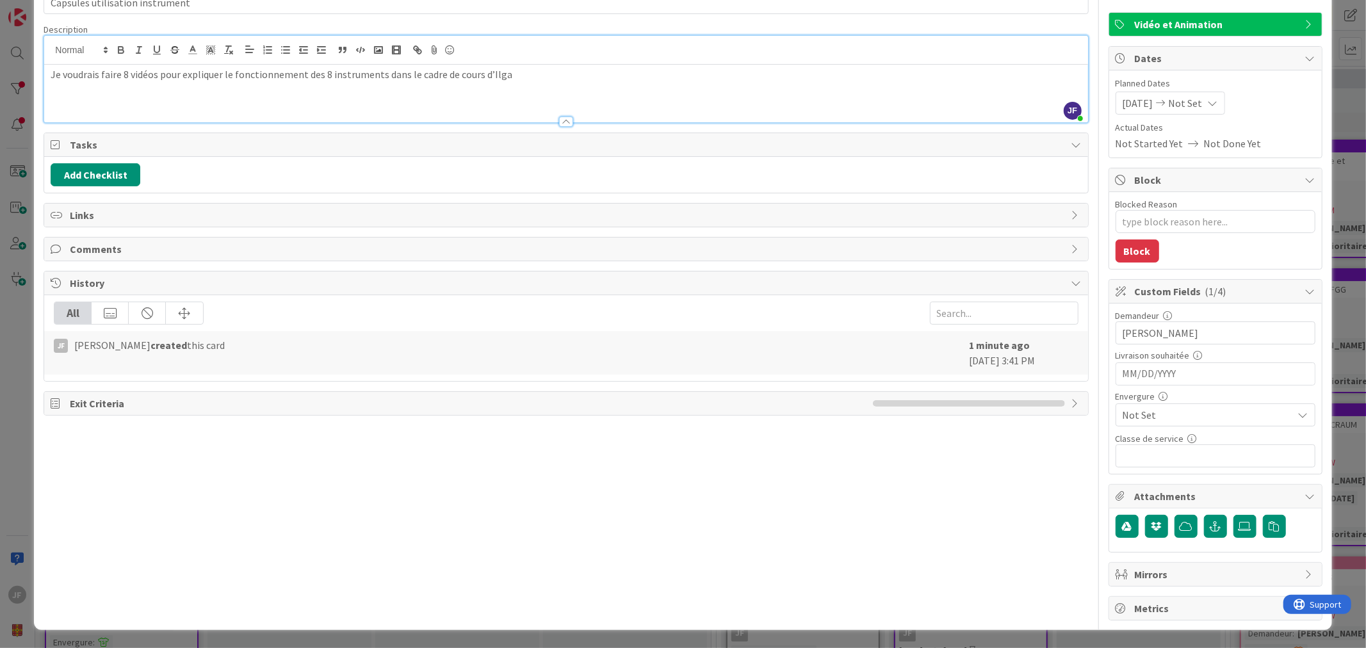
click at [1204, 406] on span "Not Set" at bounding box center [1205, 415] width 164 height 18
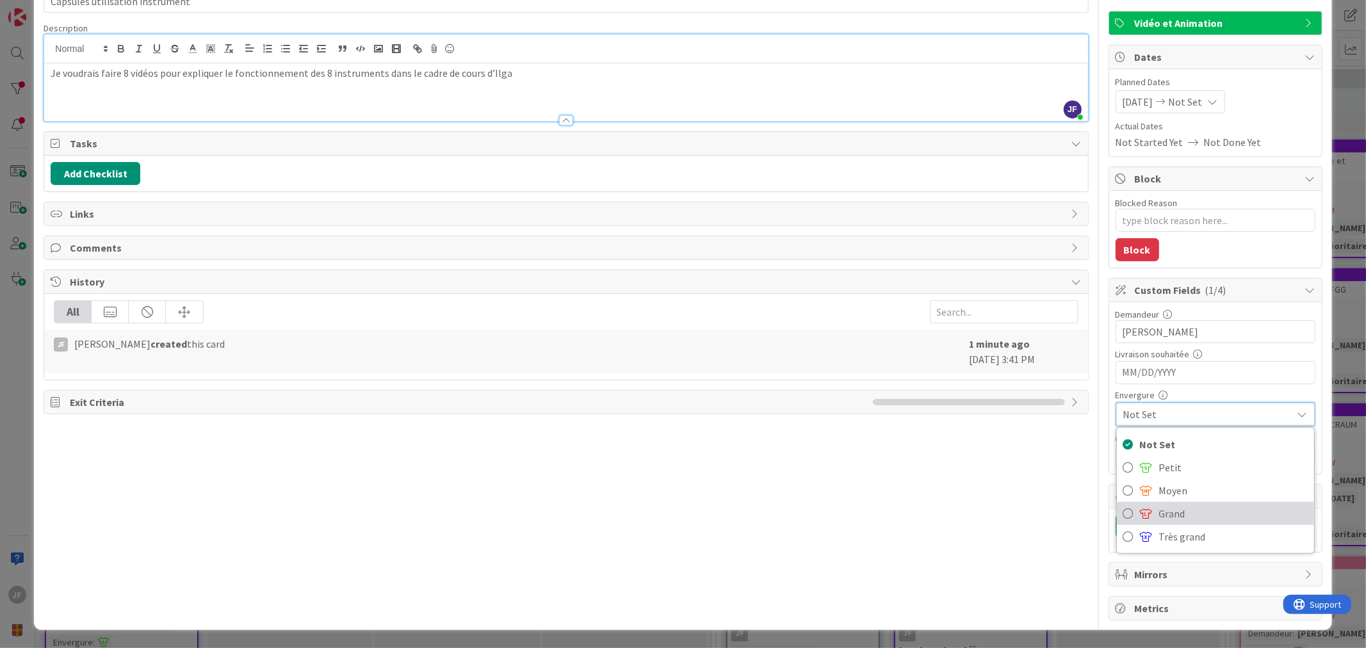
click at [1170, 510] on span "Grand" at bounding box center [1234, 513] width 149 height 19
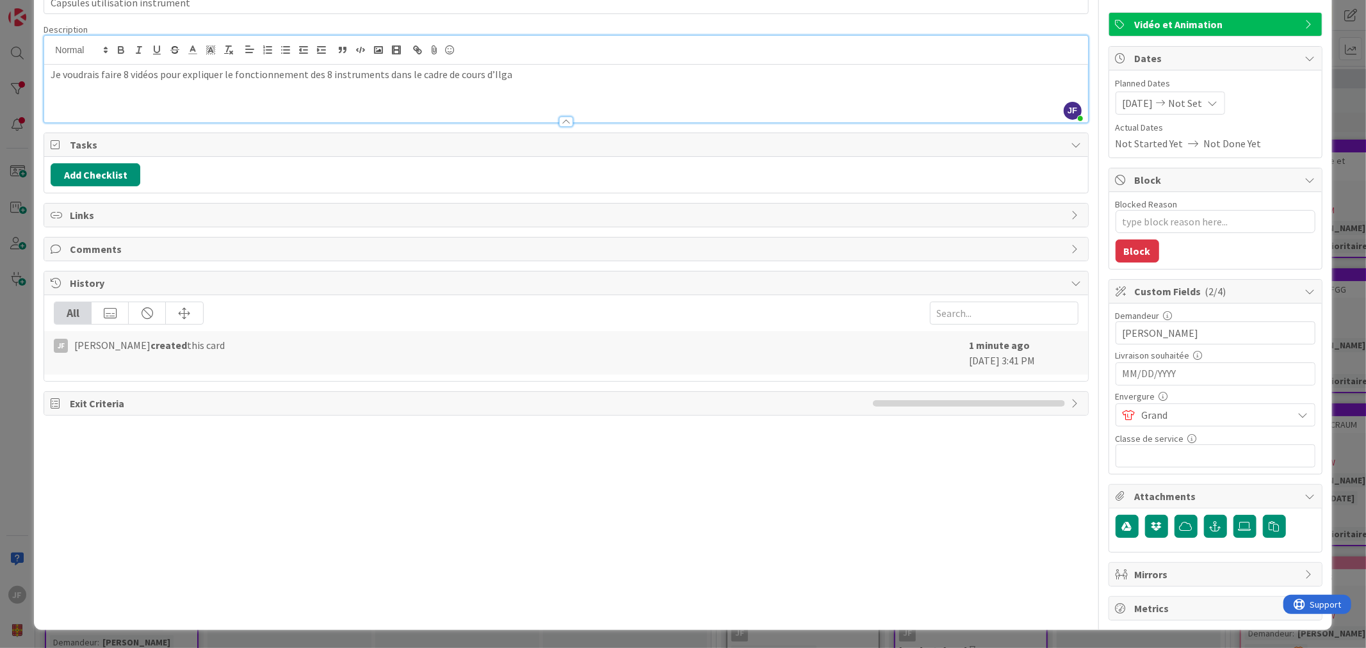
click at [1170, 411] on span "Grand" at bounding box center [1214, 415] width 145 height 18
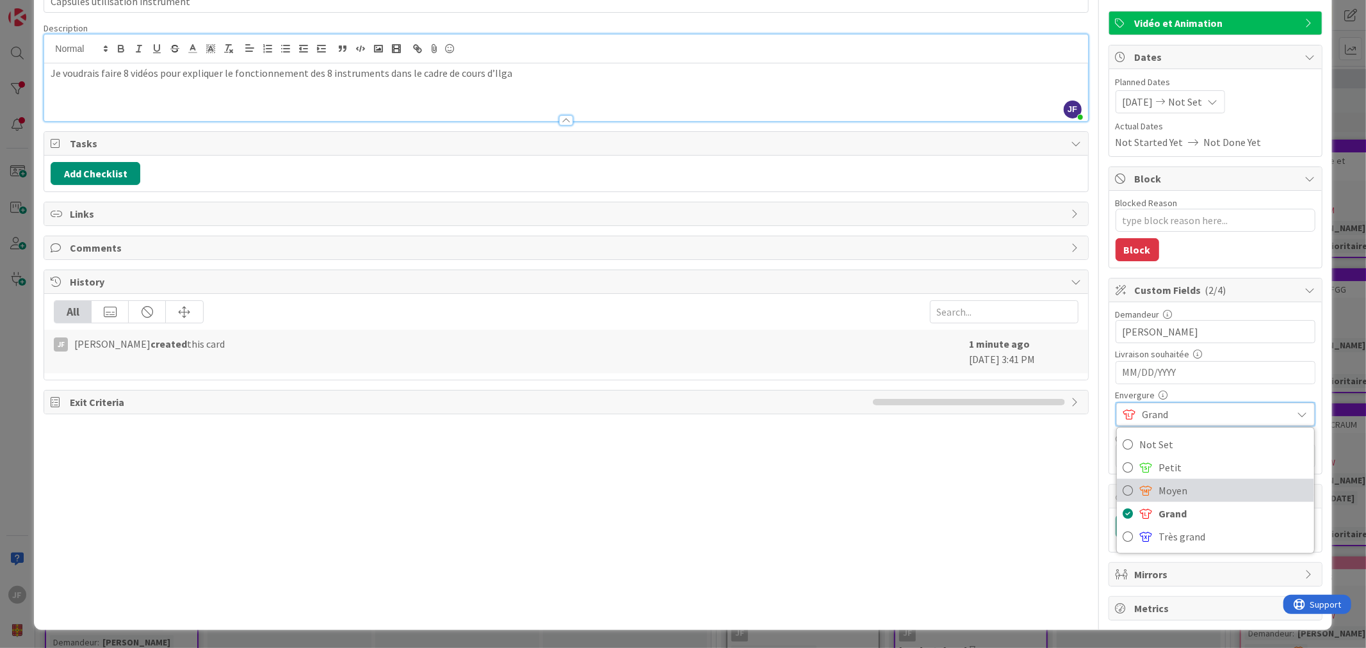
click at [1160, 492] on span "Moyen" at bounding box center [1234, 490] width 149 height 19
type textarea "x"
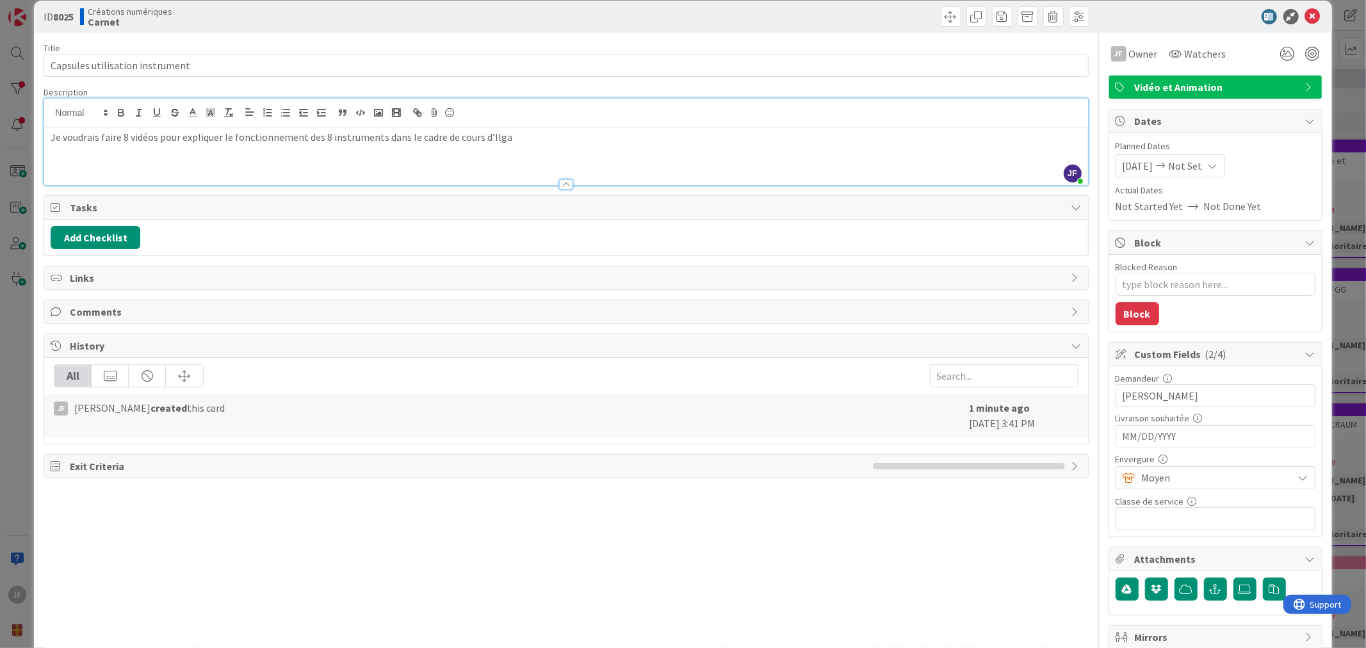
scroll to position [0, 0]
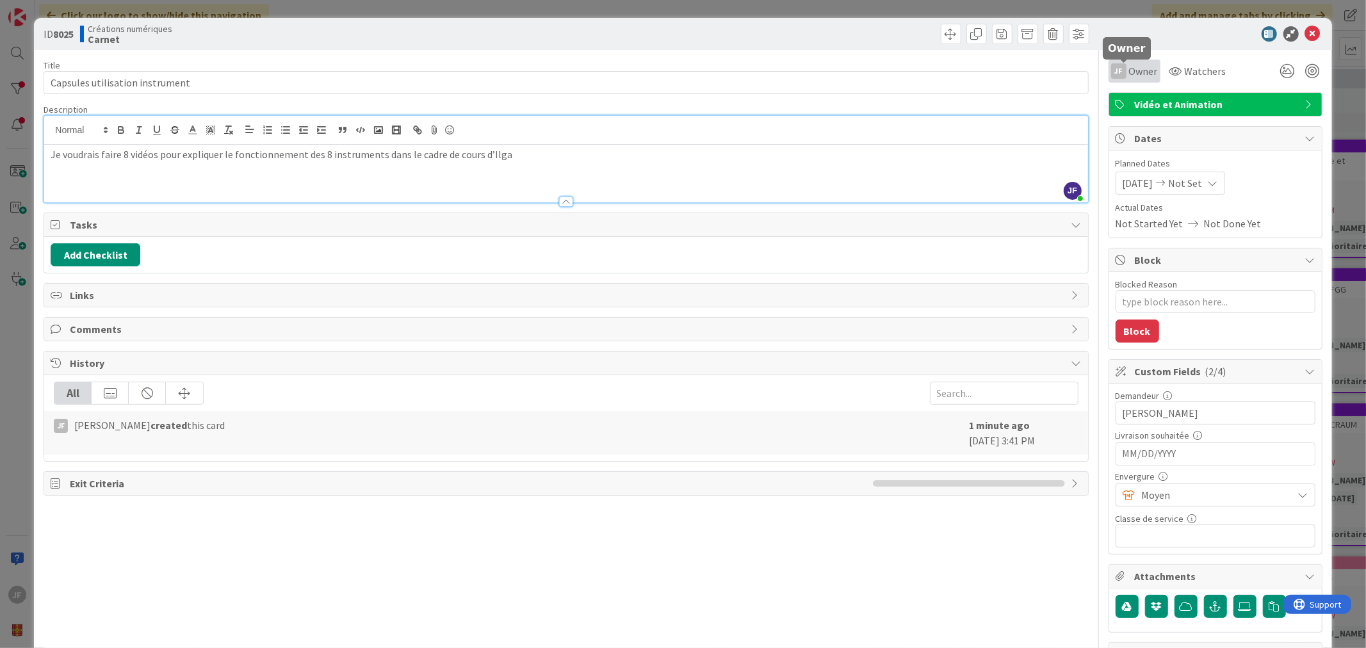
click at [1129, 68] on span "Owner" at bounding box center [1143, 70] width 29 height 15
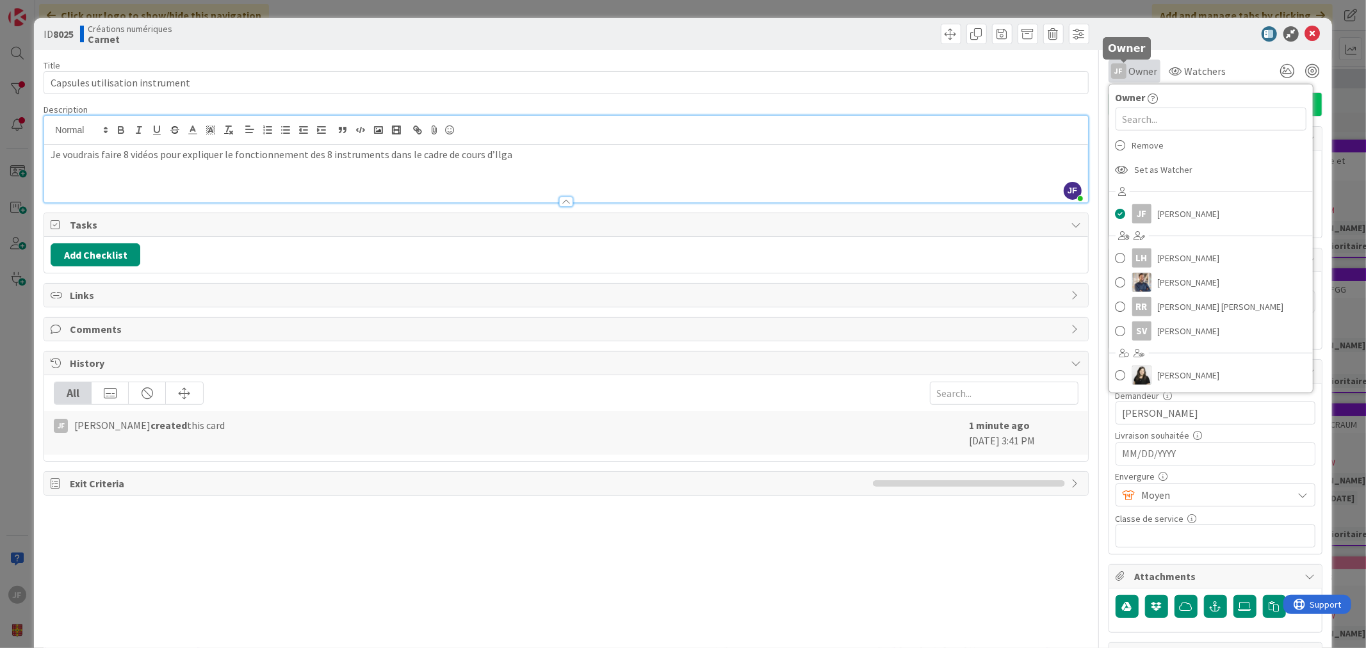
click at [1129, 68] on span "Owner" at bounding box center [1143, 70] width 29 height 15
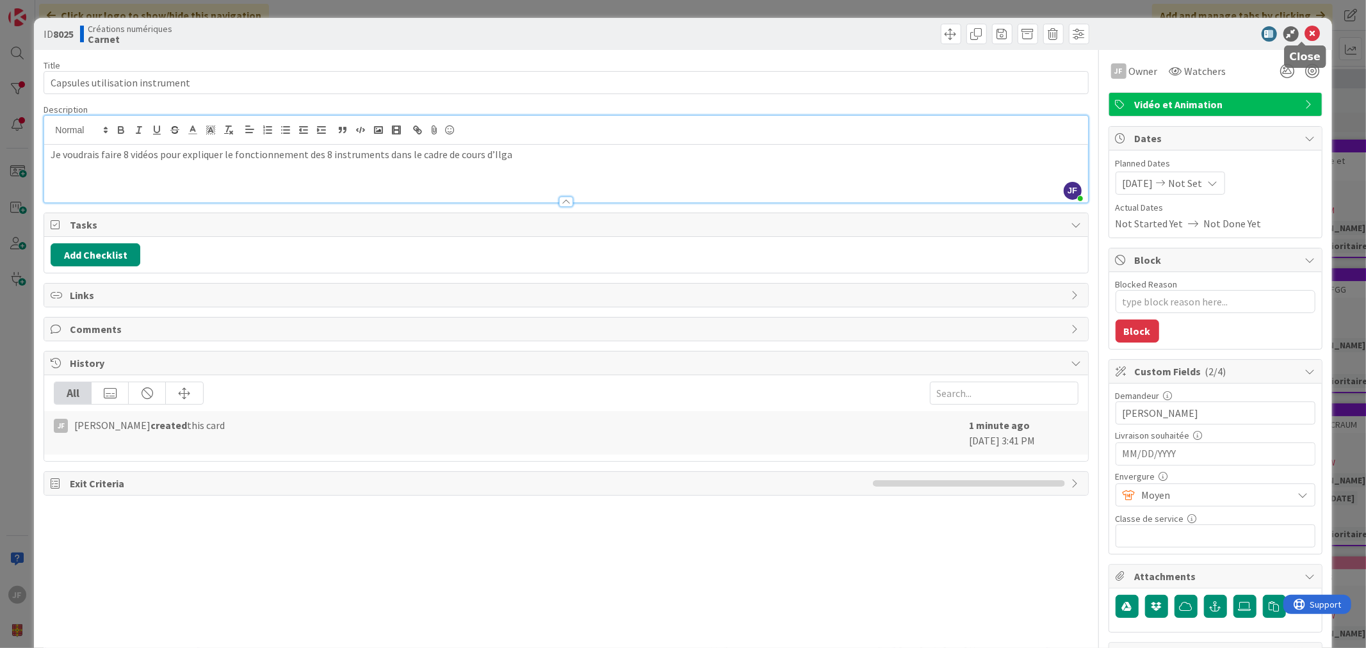
click at [1306, 33] on icon at bounding box center [1313, 33] width 15 height 15
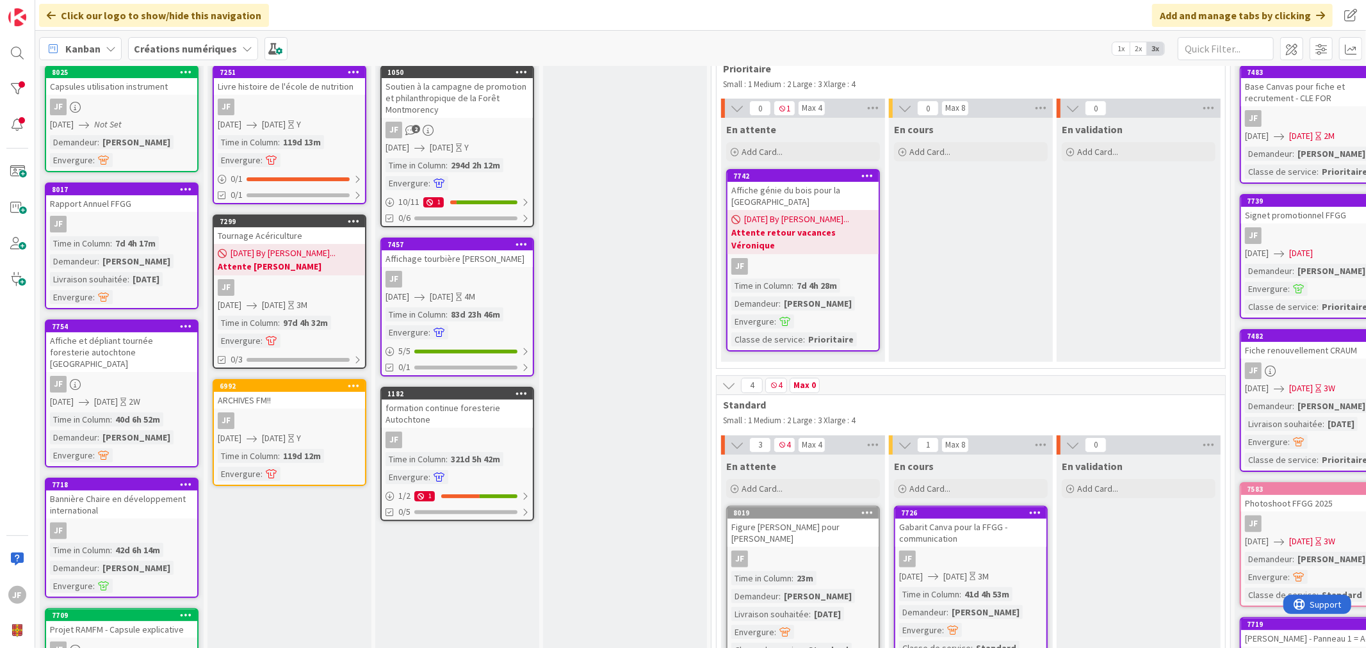
scroll to position [142, 0]
